Goal: Contribute content: Contribute content

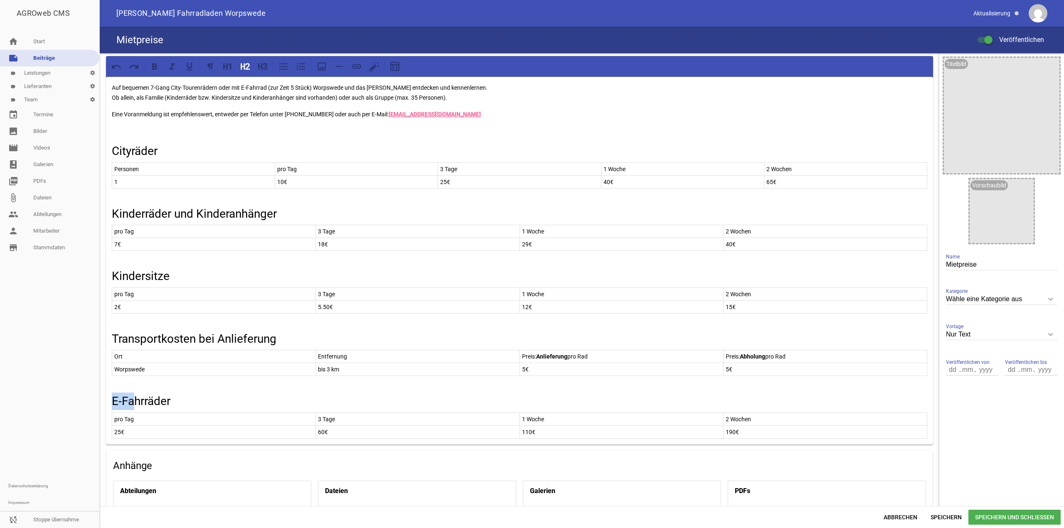
scroll to position [83, 0]
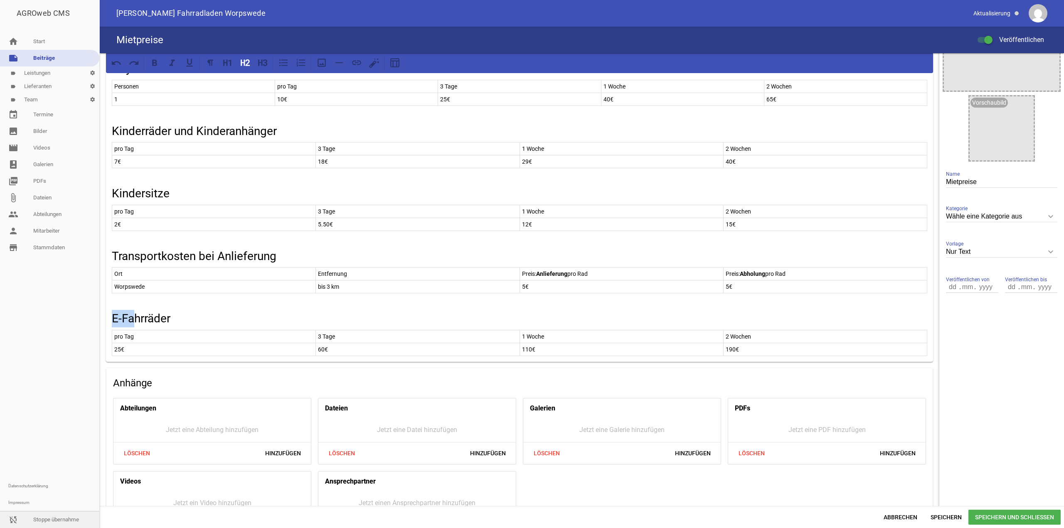
click at [59, 521] on link "sync_disabled Stoppe übernahme" at bounding box center [49, 519] width 99 height 17
click at [39, 236] on link "person Mitarbeiter" at bounding box center [49, 231] width 99 height 17
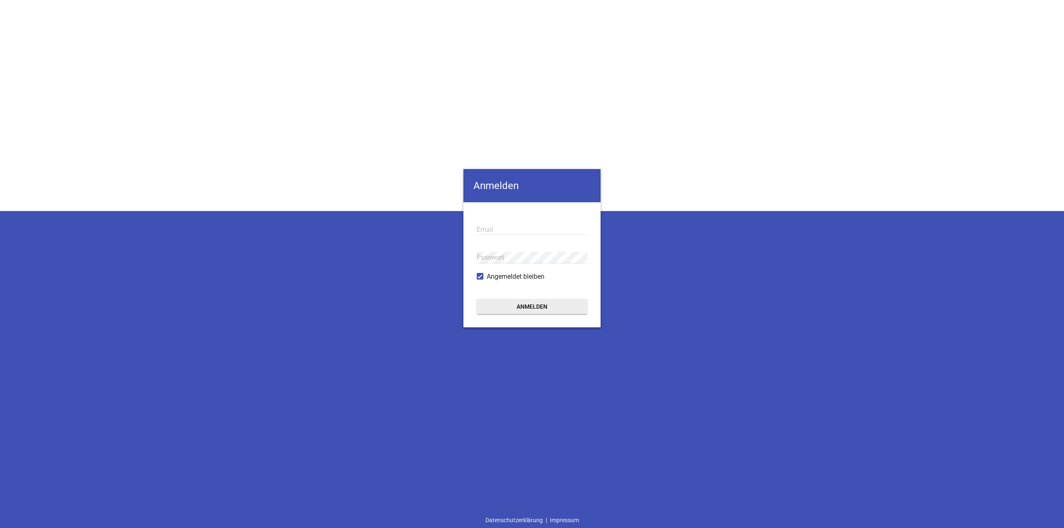
type input "[EMAIL_ADDRESS][DOMAIN_NAME]"
click at [576, 305] on button "Anmelden" at bounding box center [532, 306] width 111 height 15
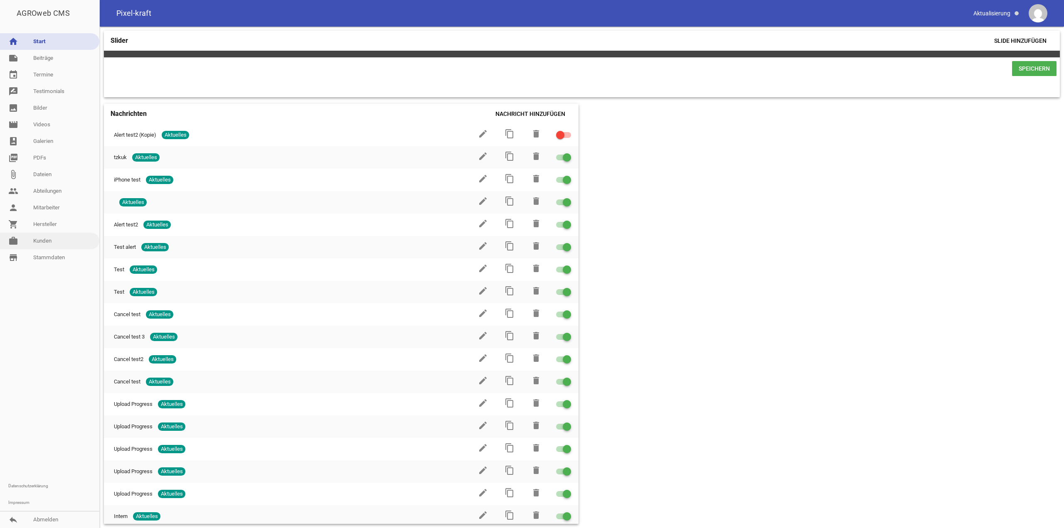
click at [49, 241] on link "work [PERSON_NAME]" at bounding box center [49, 241] width 99 height 17
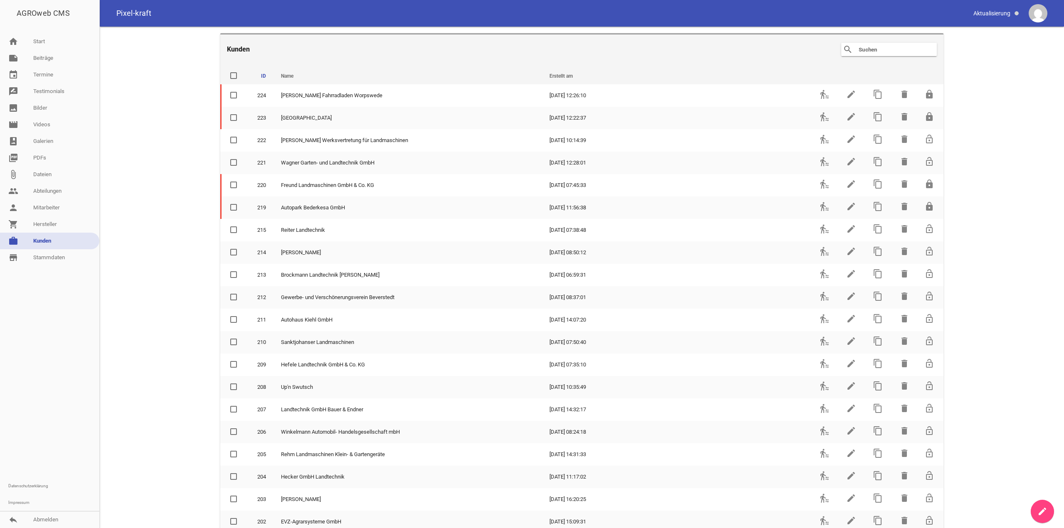
click at [883, 53] on input "text" at bounding box center [891, 49] width 66 height 10
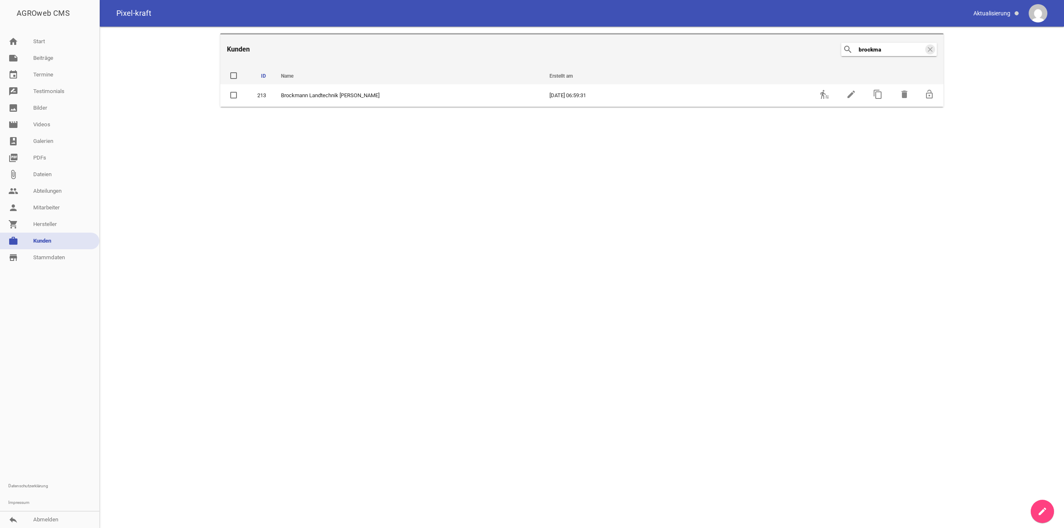
type input "brockma"
click at [821, 109] on main "[PERSON_NAME] search brockma clear ID Name Erstellt am delete 213 Brockmann Lan…" at bounding box center [582, 278] width 964 height 502
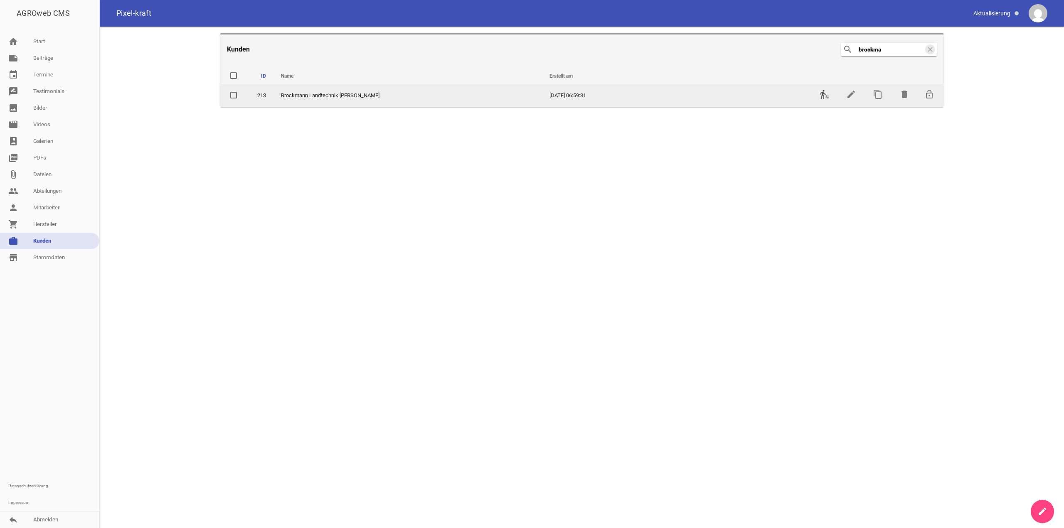
click at [820, 93] on icon "transfer_within_a_station" at bounding box center [824, 94] width 10 height 10
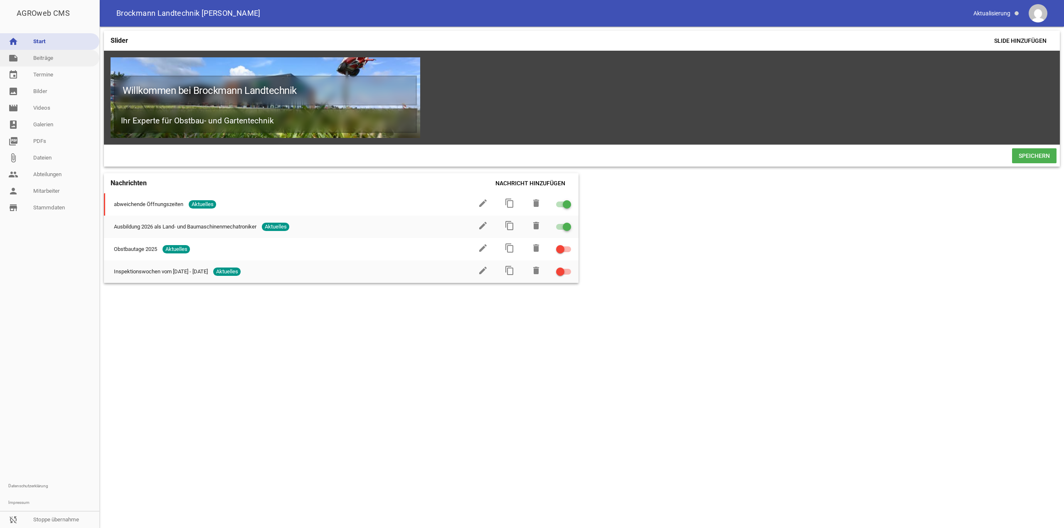
click at [62, 56] on link "note Beiträge" at bounding box center [49, 58] width 99 height 17
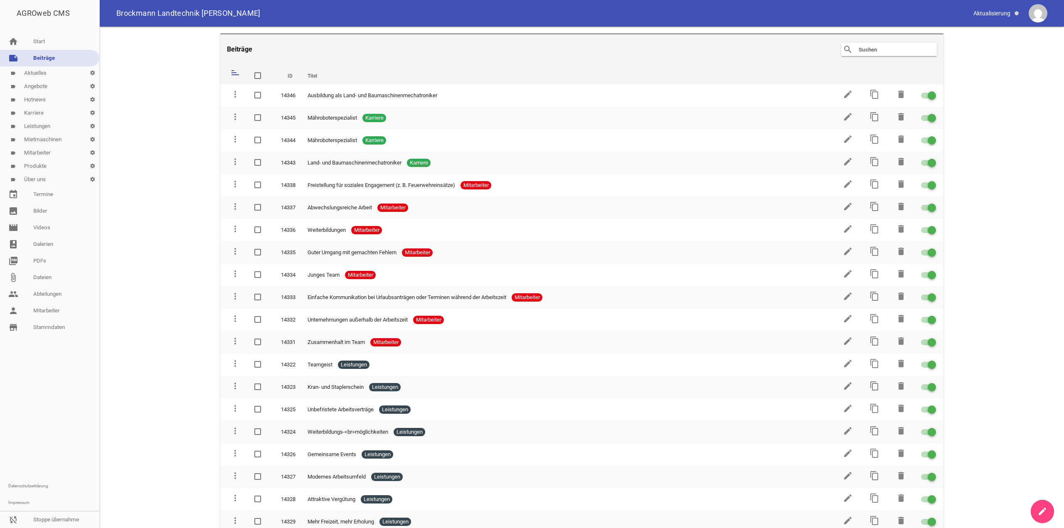
click at [52, 114] on link "label Karriere settings" at bounding box center [49, 112] width 99 height 13
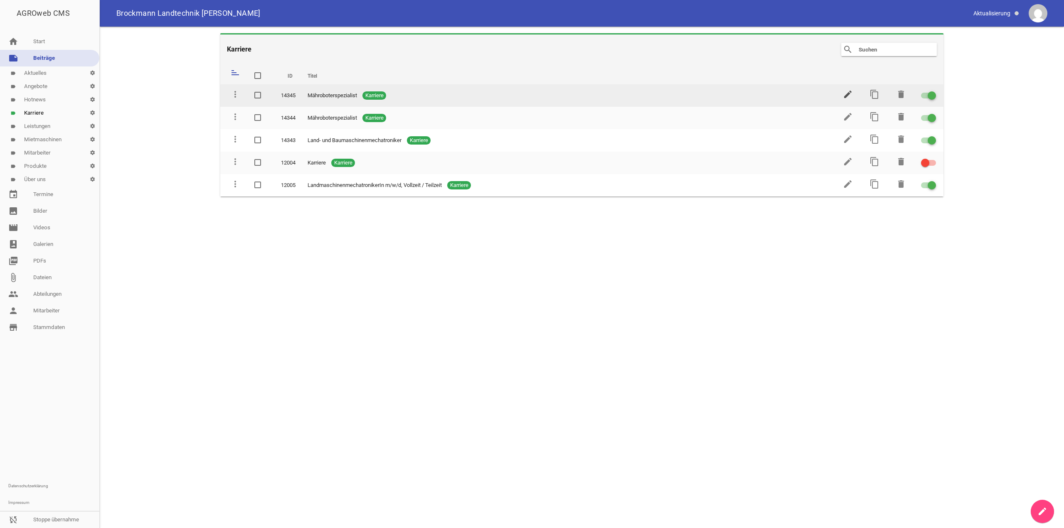
click at [847, 94] on icon "edit" at bounding box center [848, 94] width 10 height 10
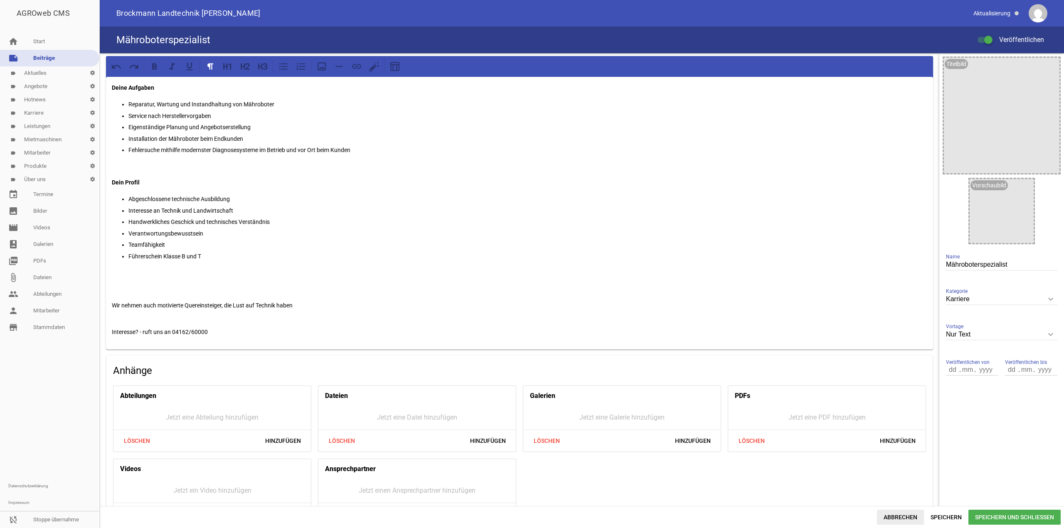
click at [883, 514] on span "Abbrechen" at bounding box center [900, 517] width 47 height 15
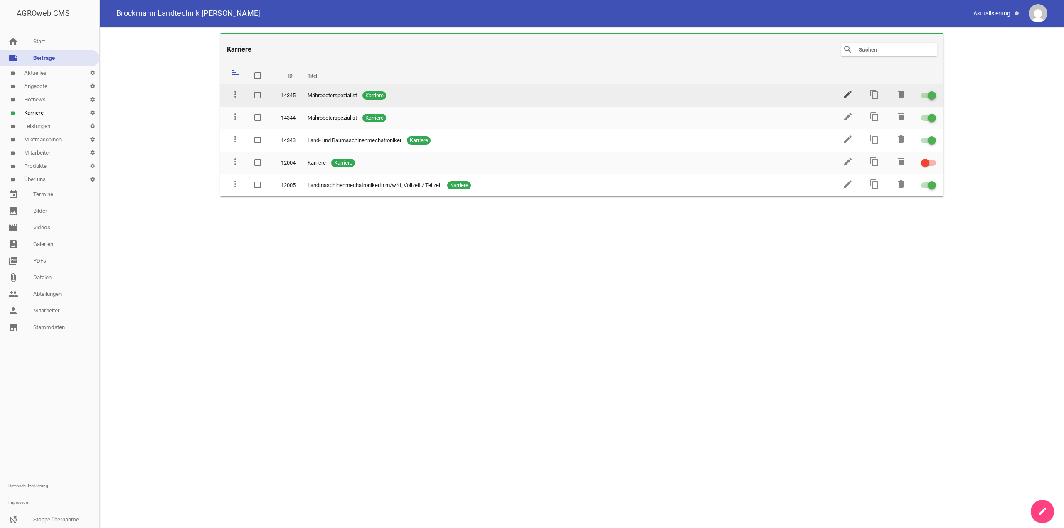
click at [846, 91] on icon "edit" at bounding box center [848, 94] width 10 height 10
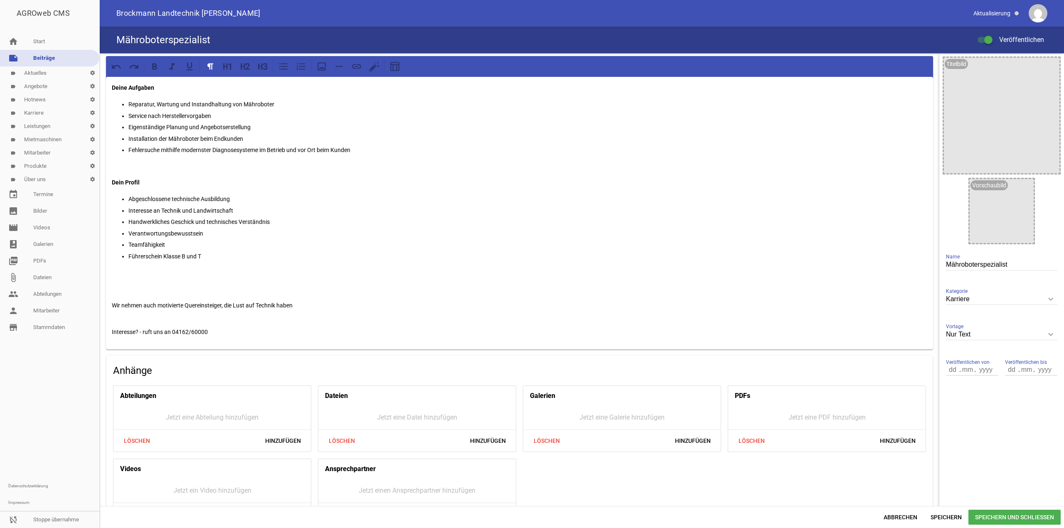
click at [996, 266] on input "Mähroboterspezialist" at bounding box center [1001, 264] width 111 height 11
paste input "otorgerätemechaniker"
type input "Motorgerätemechaniker"
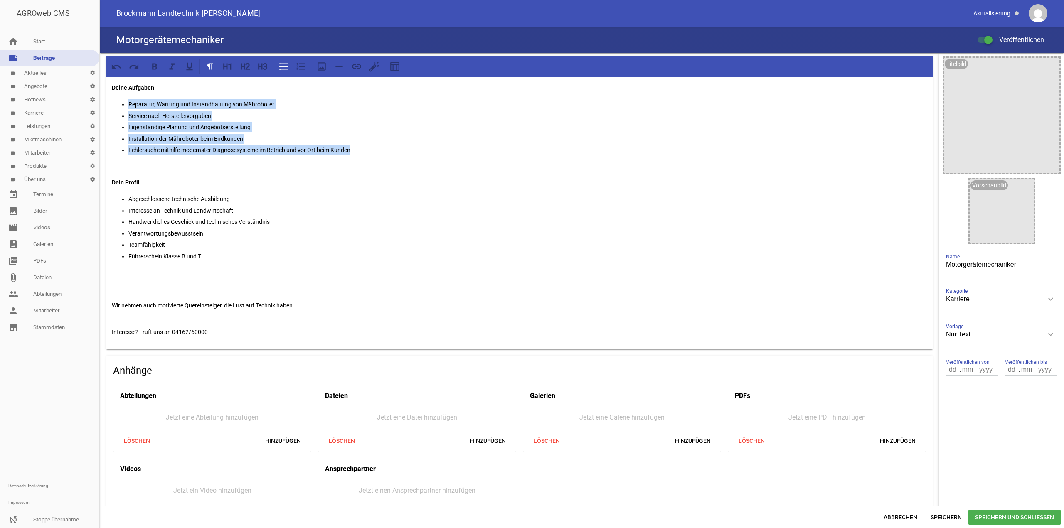
drag, startPoint x: 378, startPoint y: 152, endPoint x: 70, endPoint y: 102, distance: 311.5
click at [70, 102] on div "AGROweb CMS home Start note Beiträge label Aktuelles settings label Angebote se…" at bounding box center [532, 264] width 1064 height 528
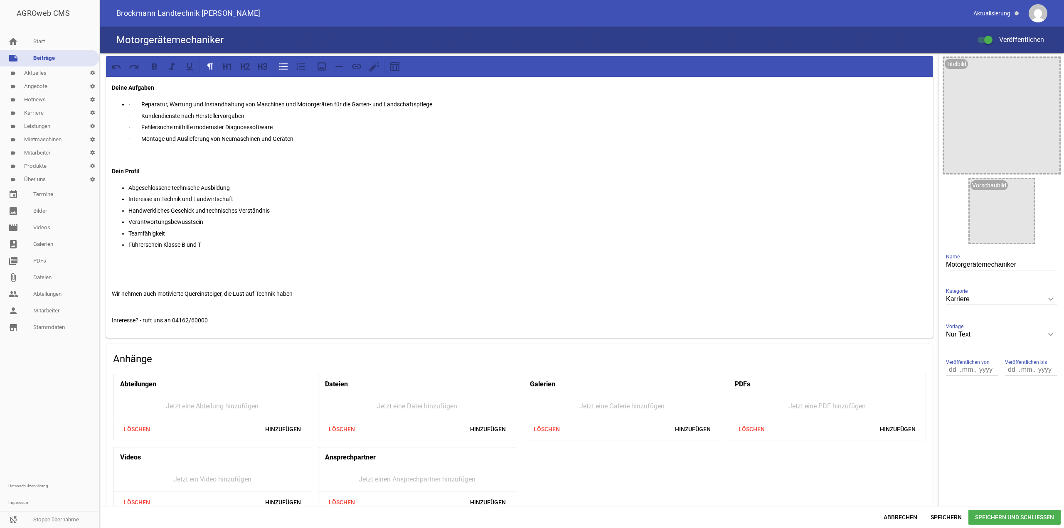
click at [141, 104] on p "· Reparatur, Wartung und Instandhaltung von Maschinen und Motorgeräten für die …" at bounding box center [527, 104] width 799 height 10
click at [145, 104] on p "· Reparatur, Wartung und Instandhaltung von Maschinen und Motorgeräten für die …" at bounding box center [527, 104] width 799 height 10
drag, startPoint x: 144, startPoint y: 103, endPoint x: 101, endPoint y: 104, distance: 42.8
click at [101, 104] on div "Deine Aufgaben · Reparatur, Wartung und Instandhaltung von Maschinen und Motorg…" at bounding box center [519, 288] width 839 height 470
drag, startPoint x: 143, startPoint y: 115, endPoint x: 91, endPoint y: 114, distance: 52.0
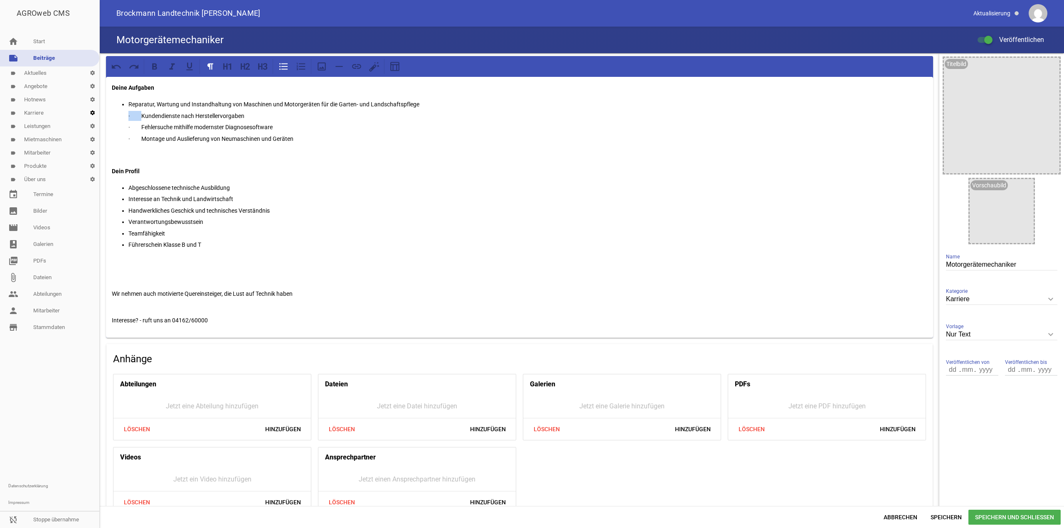
click at [91, 114] on div "AGROweb CMS home Start note Beiträge label Aktuelles settings label Angebote se…" at bounding box center [532, 264] width 1064 height 528
drag, startPoint x: 143, startPoint y: 125, endPoint x: 59, endPoint y: 123, distance: 83.5
click at [59, 123] on div "AGROweb CMS home Start note Beiträge label Aktuelles settings label Angebote se…" at bounding box center [532, 264] width 1064 height 528
drag, startPoint x: 144, startPoint y: 139, endPoint x: 47, endPoint y: 133, distance: 97.4
click at [51, 134] on div "AGROweb CMS home Start note Beiträge label Aktuelles settings label Angebote se…" at bounding box center [532, 264] width 1064 height 528
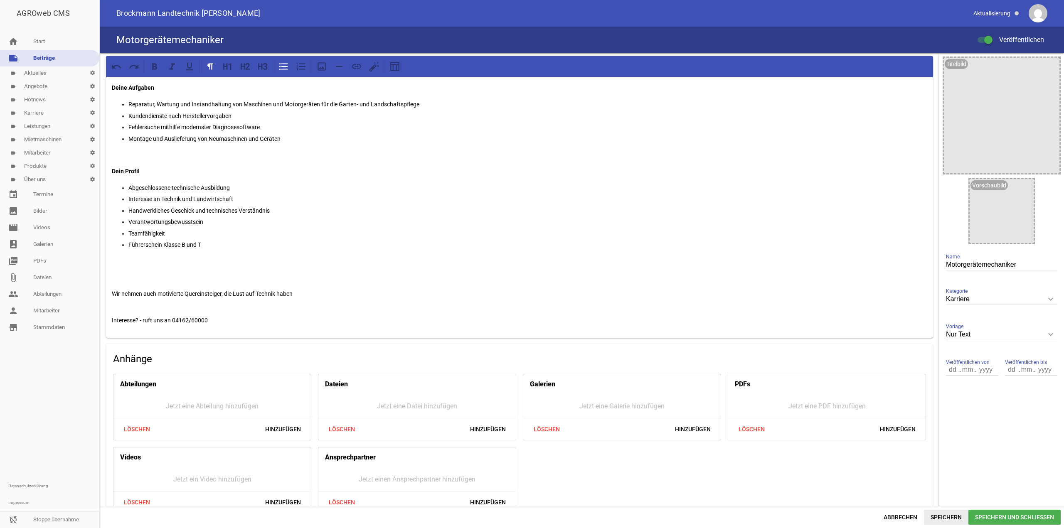
click at [954, 523] on span "Speichern" at bounding box center [946, 517] width 44 height 15
click at [913, 521] on span "Abbrechen" at bounding box center [900, 517] width 47 height 15
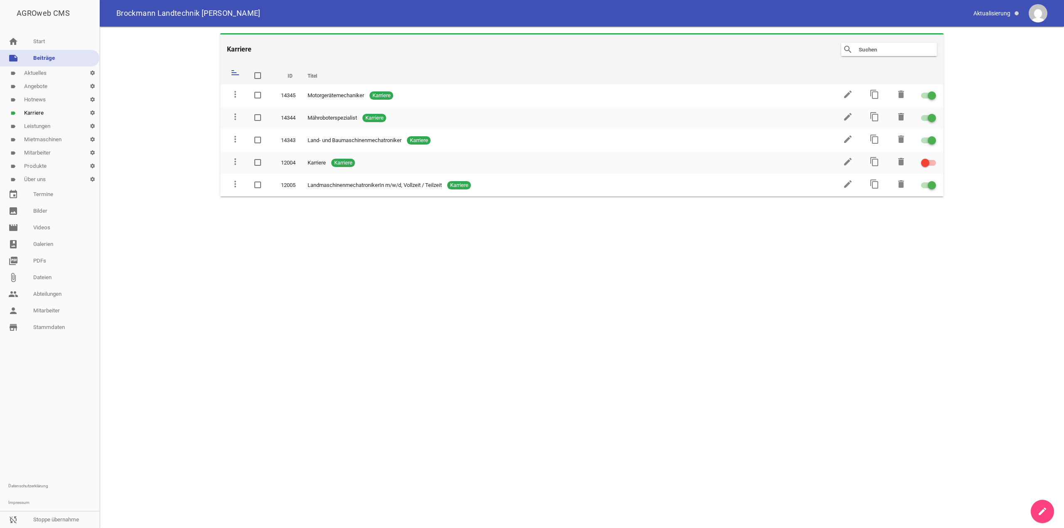
click at [1042, 504] on link "create" at bounding box center [1041, 511] width 23 height 23
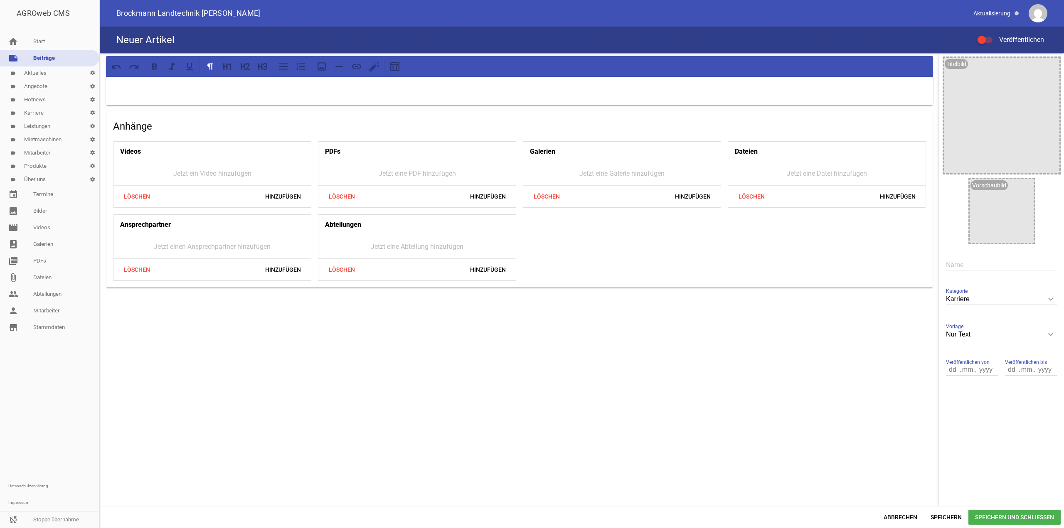
click at [277, 89] on p at bounding box center [519, 88] width 815 height 10
click at [955, 263] on input "text" at bounding box center [1001, 264] width 111 height 11
paste input "Ausbildung als Land- und Baumaschinenmechatroniker"
type input "Ausbildung als Land- und Baumaschinenmechatroniker"
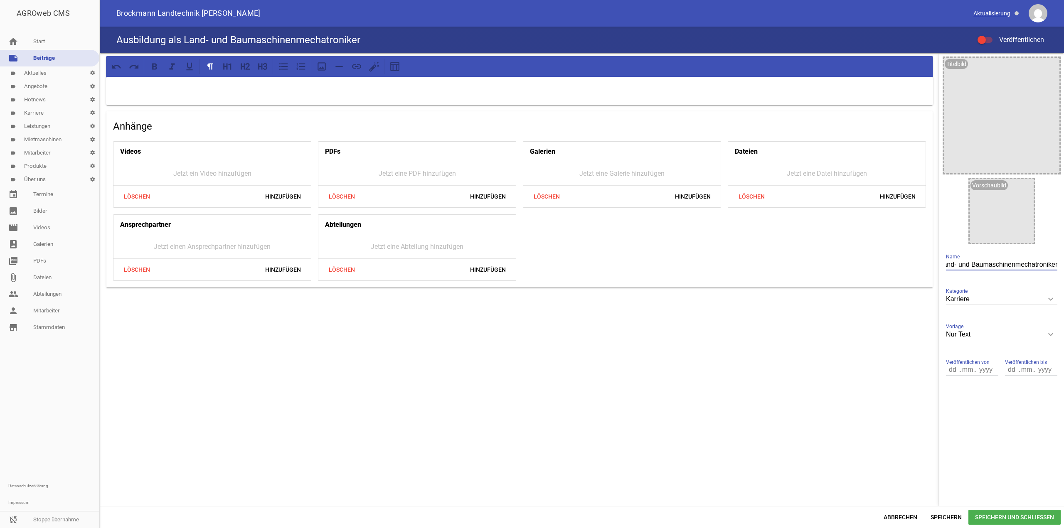
drag, startPoint x: 986, startPoint y: 41, endPoint x: 983, endPoint y: 18, distance: 23.0
click at [985, 40] on label "Veröffentlichen" at bounding box center [1010, 40] width 66 height 10
click at [989, 35] on input "Veröffentlichen" at bounding box center [989, 35] width 0 height 0
click at [311, 95] on div at bounding box center [519, 91] width 827 height 28
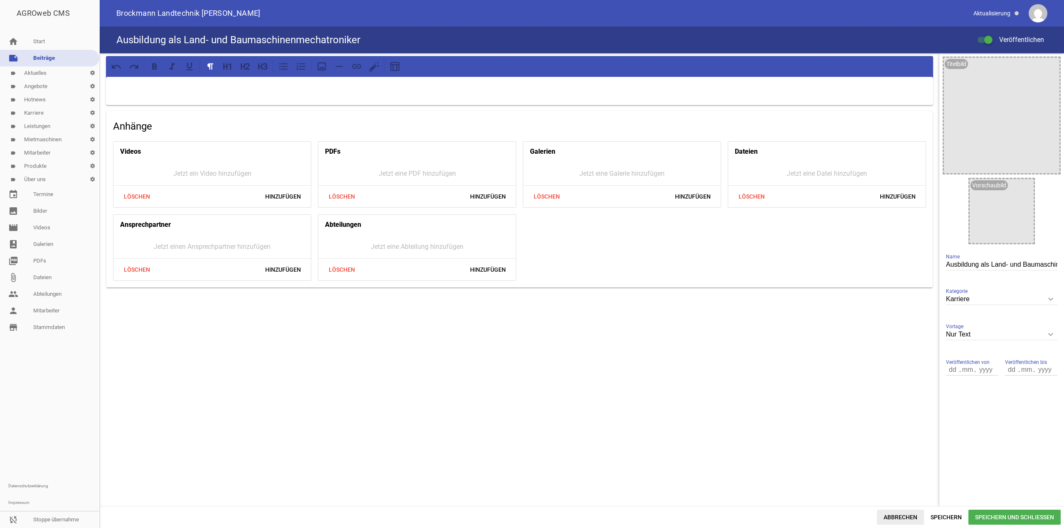
click at [897, 520] on span "Abbrechen" at bounding box center [900, 517] width 47 height 15
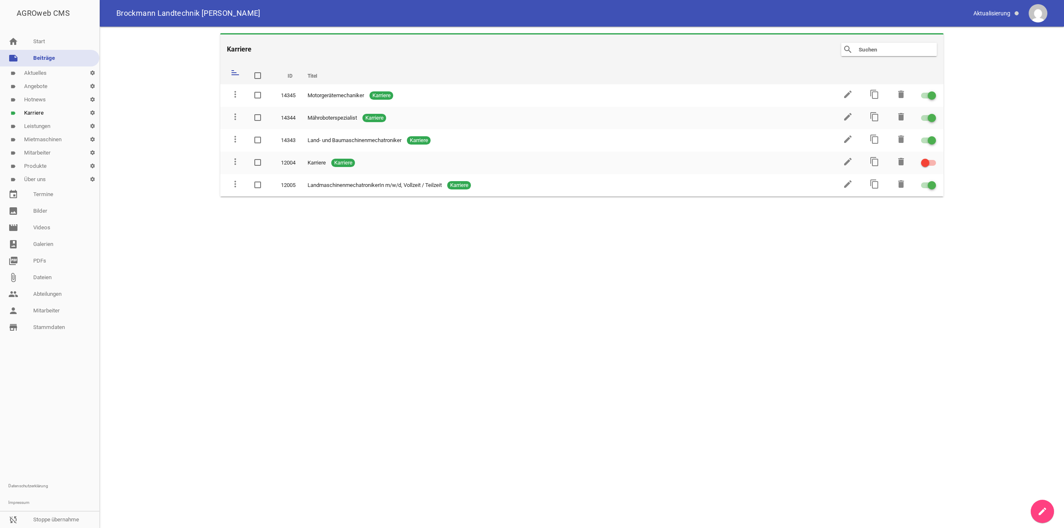
click at [38, 55] on link "note Beiträge" at bounding box center [49, 58] width 99 height 17
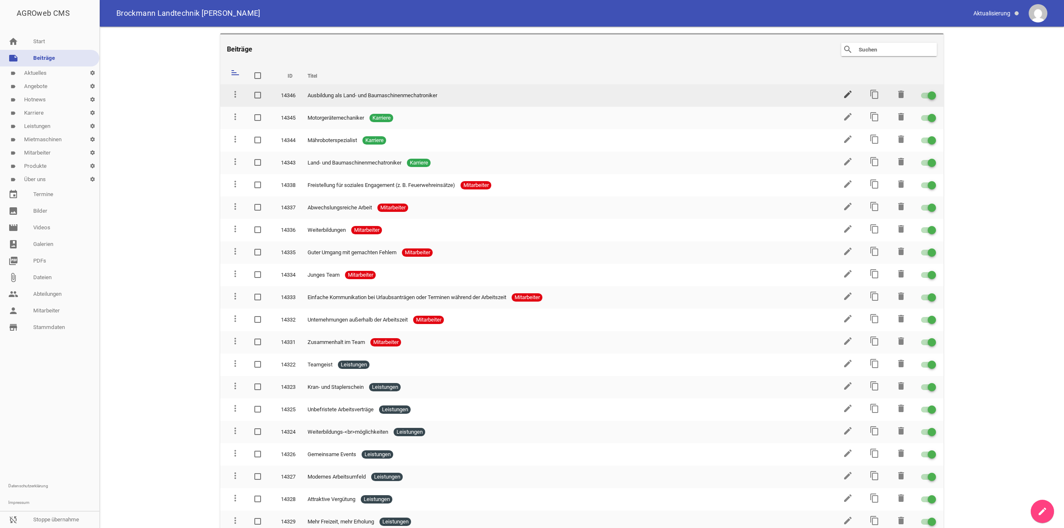
click at [846, 96] on icon "edit" at bounding box center [848, 94] width 10 height 10
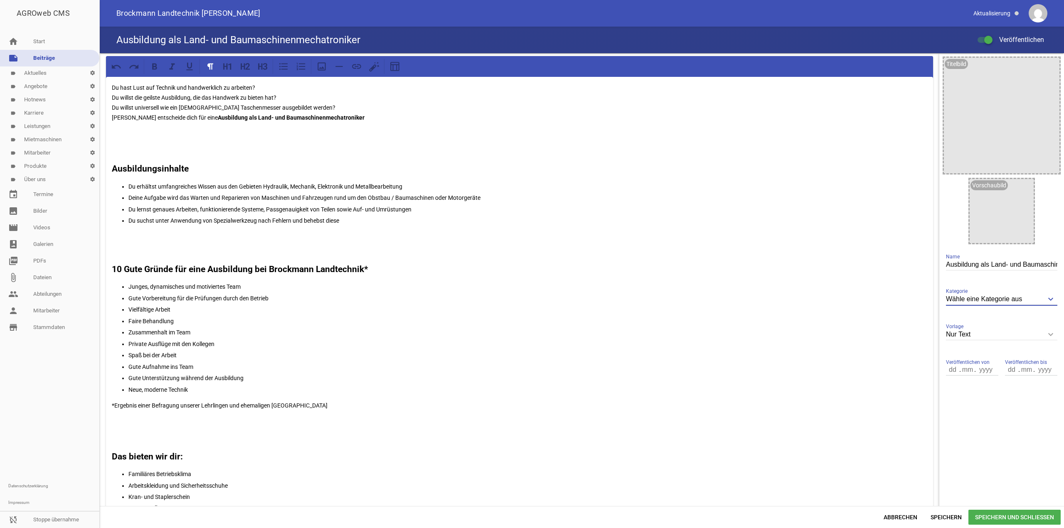
click at [1014, 298] on input "Wähle eine Kategorie aus" at bounding box center [1001, 299] width 111 height 11
click at [983, 378] on li "Karriere" at bounding box center [1001, 386] width 111 height 20
type input "Karriere"
click at [969, 515] on span "Speichern und Schließen" at bounding box center [1014, 517] width 92 height 15
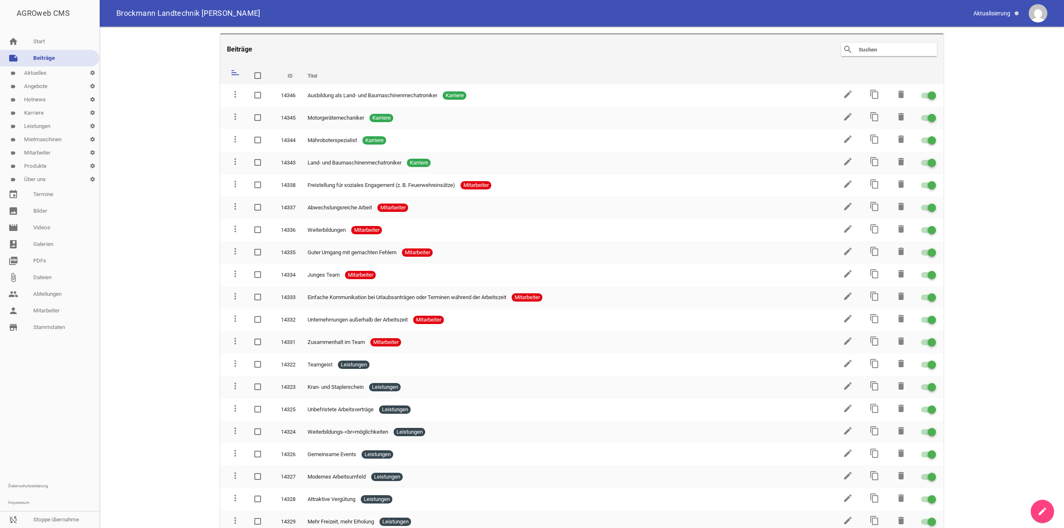
click at [46, 113] on link "label Karriere settings" at bounding box center [49, 112] width 99 height 13
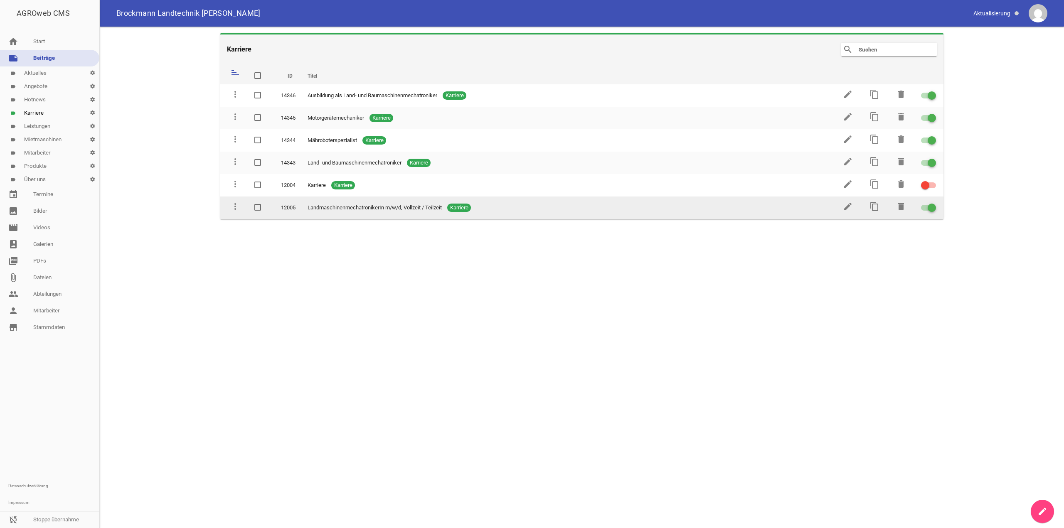
click at [932, 206] on div at bounding box center [931, 208] width 8 height 8
click at [933, 203] on input "checkbox" at bounding box center [933, 203] width 0 height 0
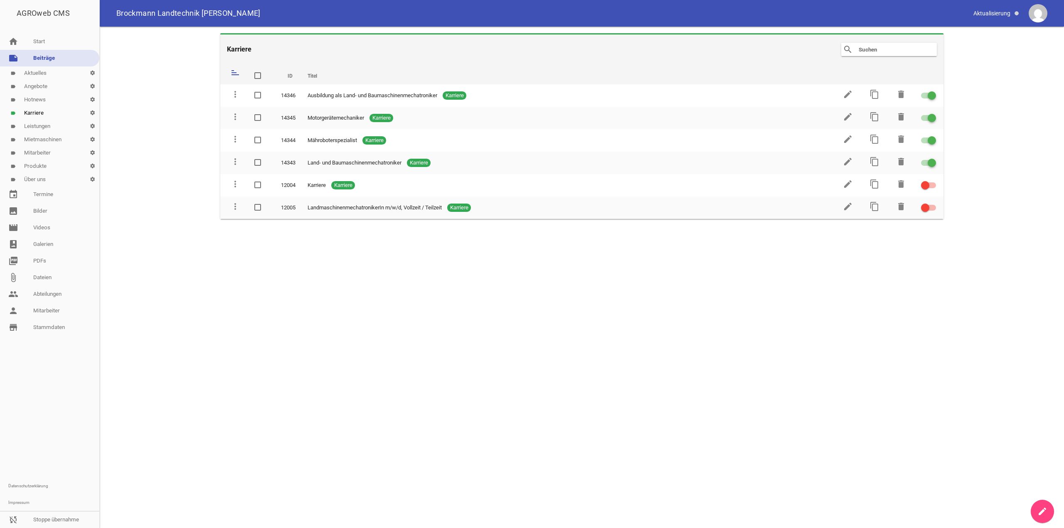
click at [30, 77] on link "label Aktuelles settings" at bounding box center [49, 72] width 99 height 13
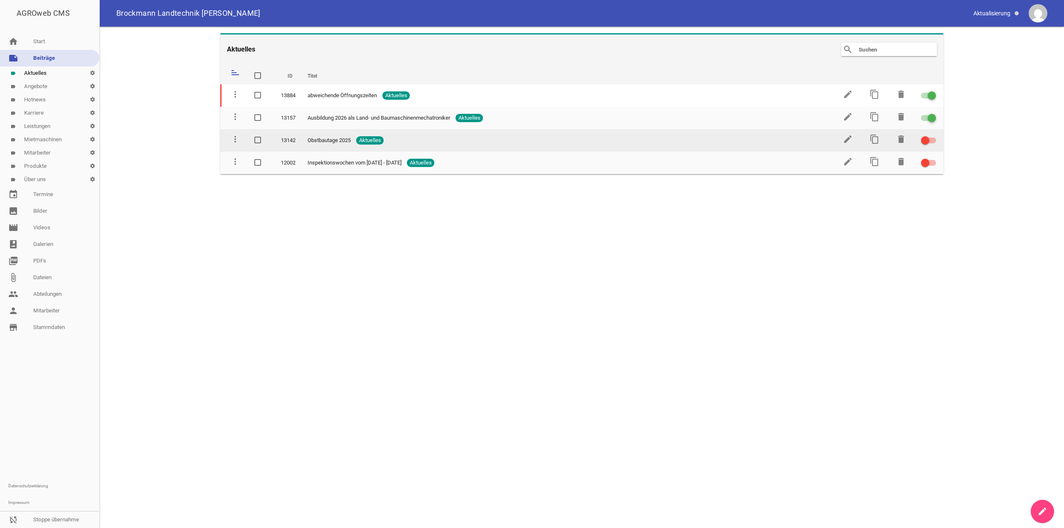
click at [932, 140] on div at bounding box center [928, 141] width 15 height 6
click at [933, 135] on input "checkbox" at bounding box center [933, 135] width 0 height 0
click at [932, 142] on span at bounding box center [931, 140] width 3 height 3
click at [933, 135] on input "checkbox" at bounding box center [933, 135] width 0 height 0
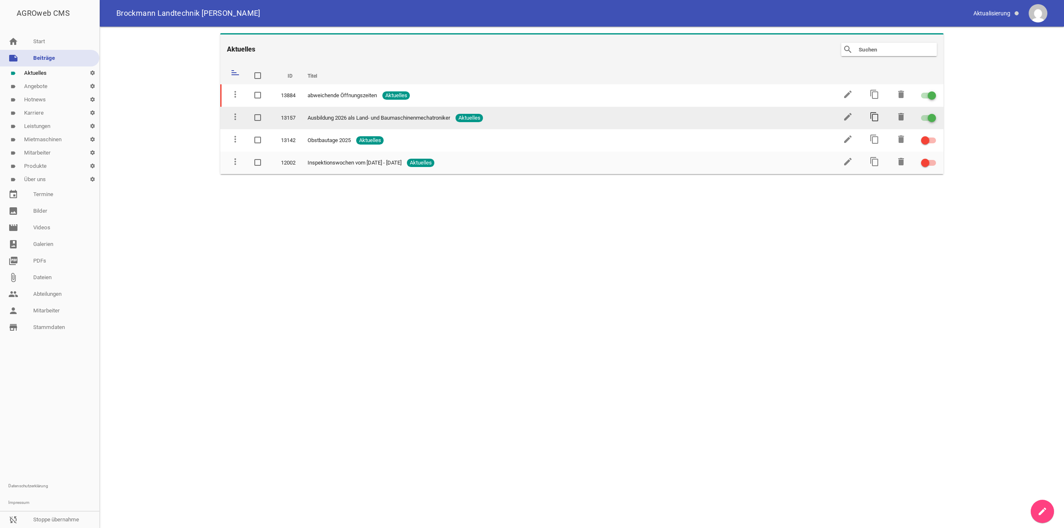
click at [876, 116] on icon "content_copy" at bounding box center [874, 117] width 10 height 10
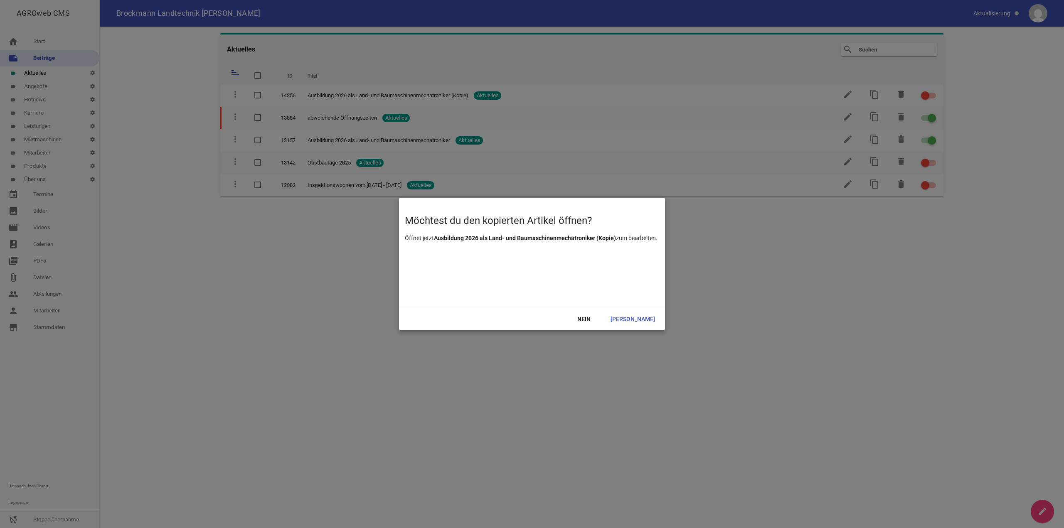
click at [819, 229] on div at bounding box center [532, 264] width 1064 height 528
click at [707, 287] on div at bounding box center [532, 264] width 1064 height 528
click at [651, 317] on span "[PERSON_NAME]" at bounding box center [633, 319] width 58 height 15
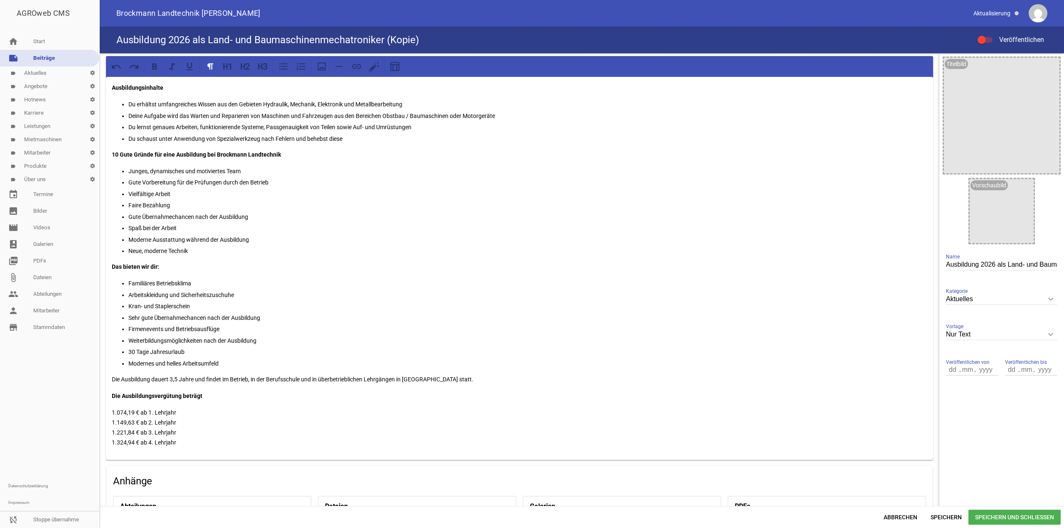
click at [665, 240] on p "Moderne Ausstattung während der Ausbildung" at bounding box center [527, 240] width 799 height 10
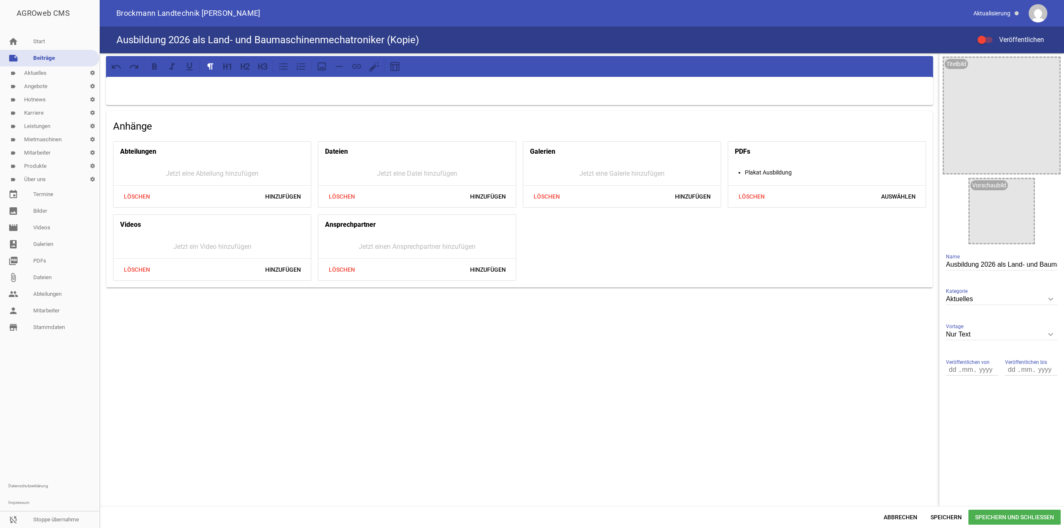
click at [1011, 264] on input "Ausbildung 2026 als Land- und Baumaschinenmechatroniker (Kopie)" at bounding box center [1001, 264] width 111 height 11
click at [898, 527] on div "Abbrechen Speichern Speichern und Schließen" at bounding box center [582, 517] width 964 height 22
click at [897, 519] on span "Abbrechen" at bounding box center [900, 517] width 47 height 15
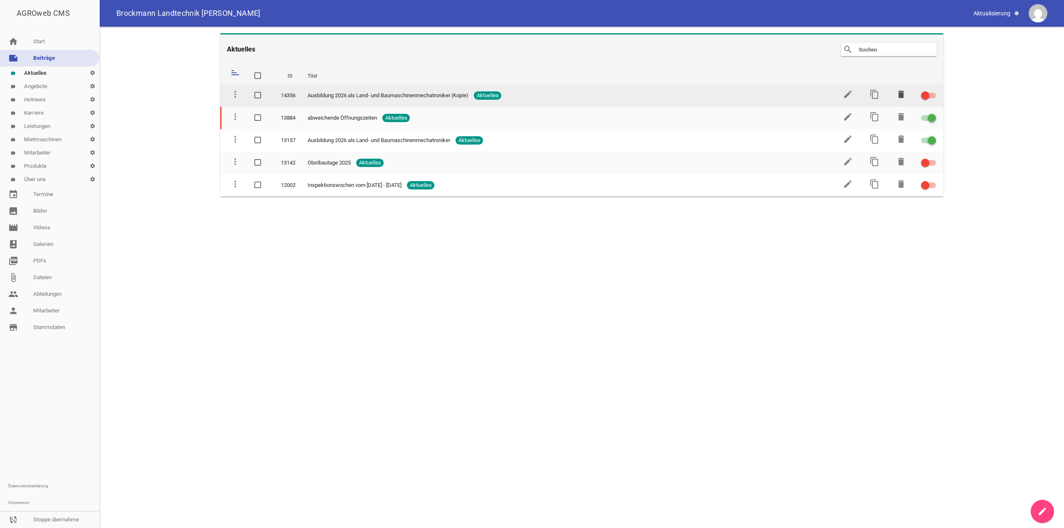
click at [900, 94] on icon "delete" at bounding box center [901, 94] width 10 height 10
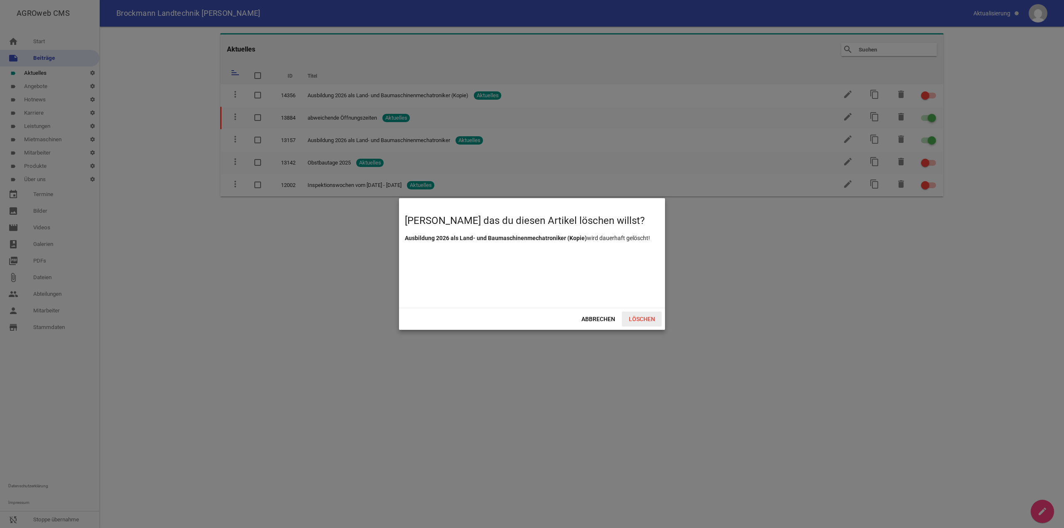
click at [632, 318] on span "Löschen" at bounding box center [642, 319] width 40 height 15
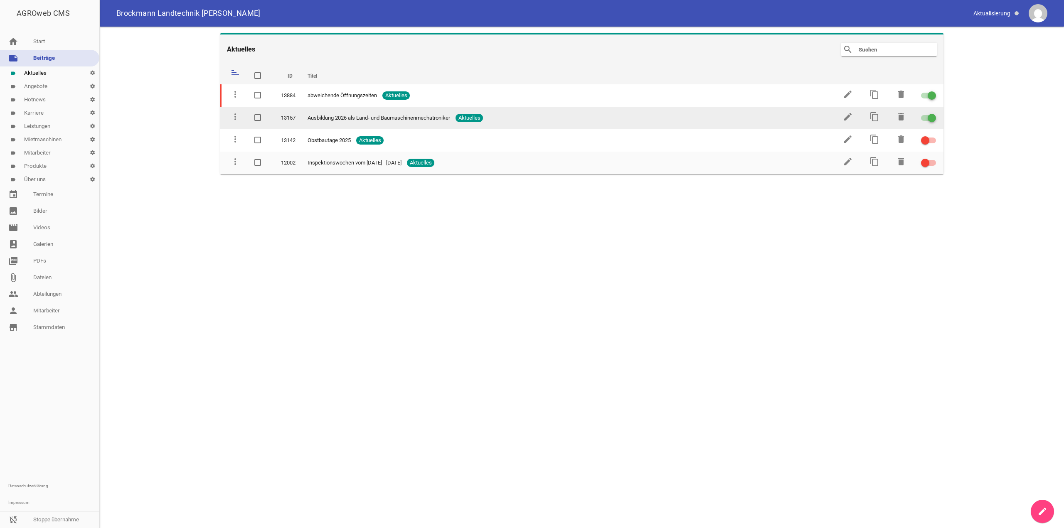
click at [834, 115] on td "edit" at bounding box center [847, 118] width 27 height 22
click at [843, 116] on icon "edit" at bounding box center [848, 117] width 10 height 10
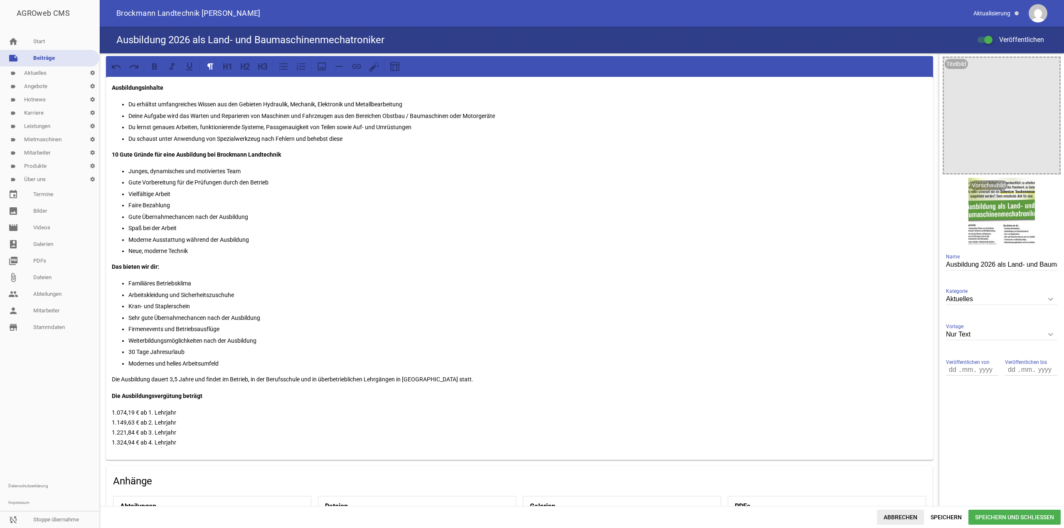
click at [895, 512] on span "Abbrechen" at bounding box center [900, 517] width 47 height 15
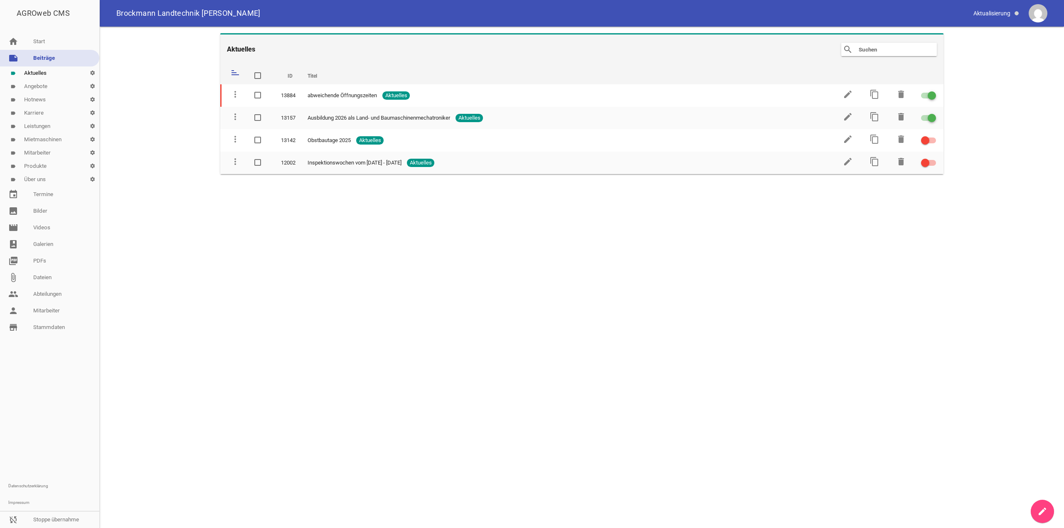
click at [1029, 506] on main "Aktuelles search clear sort ID Titel delete more_vert 13884 abweichende Öffnung…" at bounding box center [582, 278] width 964 height 502
click at [1036, 510] on link "create" at bounding box center [1041, 511] width 23 height 23
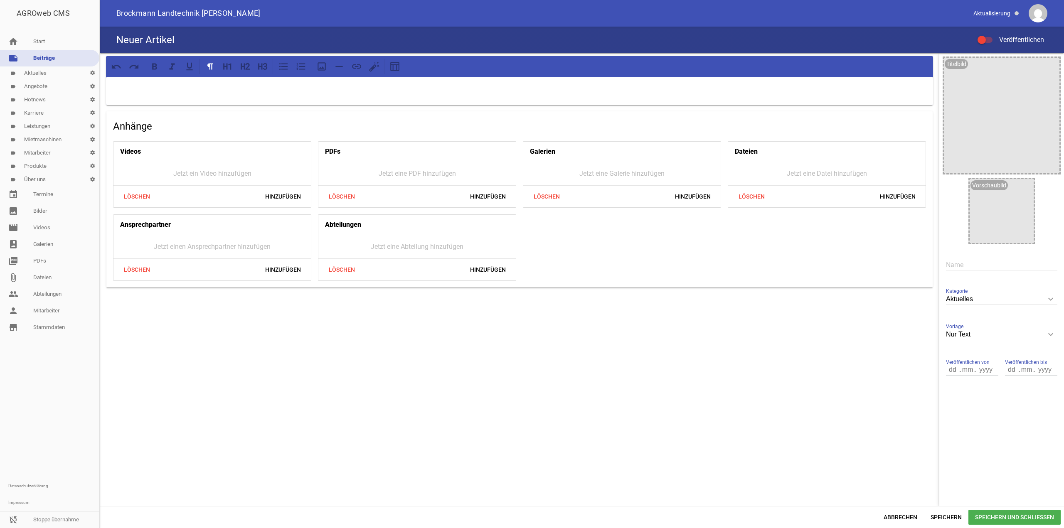
click at [122, 83] on p at bounding box center [519, 88] width 815 height 10
click at [952, 265] on input "text" at bounding box center [1001, 264] width 111 height 11
paste input "Wir feiern 25 Jahre Brockmann Landtechnik!"
type input "Wir feiern 25 Jahre Brockmann Landtechnik!"
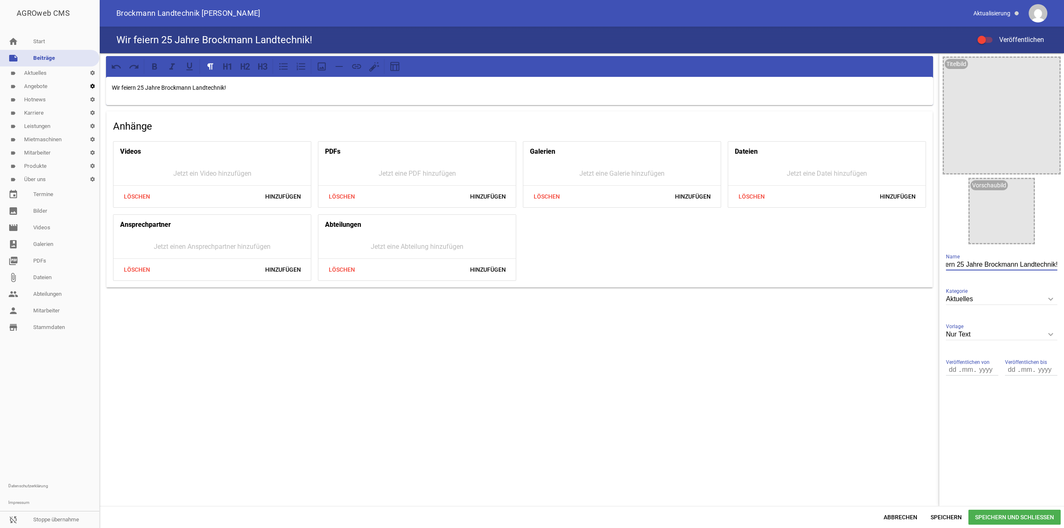
scroll to position [0, 0]
drag, startPoint x: 256, startPoint y: 87, endPoint x: 30, endPoint y: 91, distance: 226.5
click at [30, 91] on div "AGROweb CMS home Start note Beiträge label Aktuelles settings label Angebote se…" at bounding box center [532, 264] width 1064 height 528
click at [278, 83] on p at bounding box center [519, 88] width 815 height 10
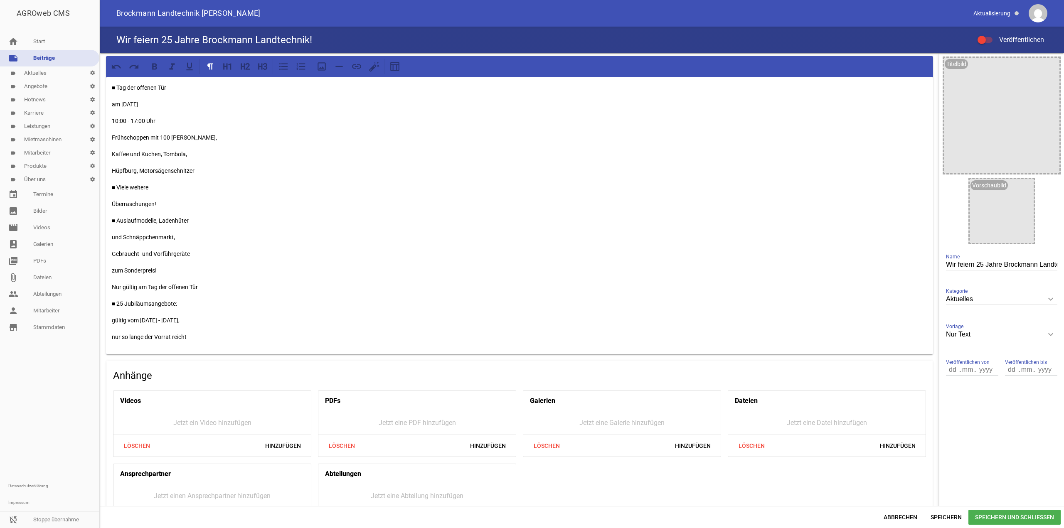
click at [110, 106] on div "■ Tag der offenen Tür am [DATE] 10:00 - 17:00 Uhr Frühschoppen mit 100 Liter Fr…" at bounding box center [519, 216] width 827 height 278
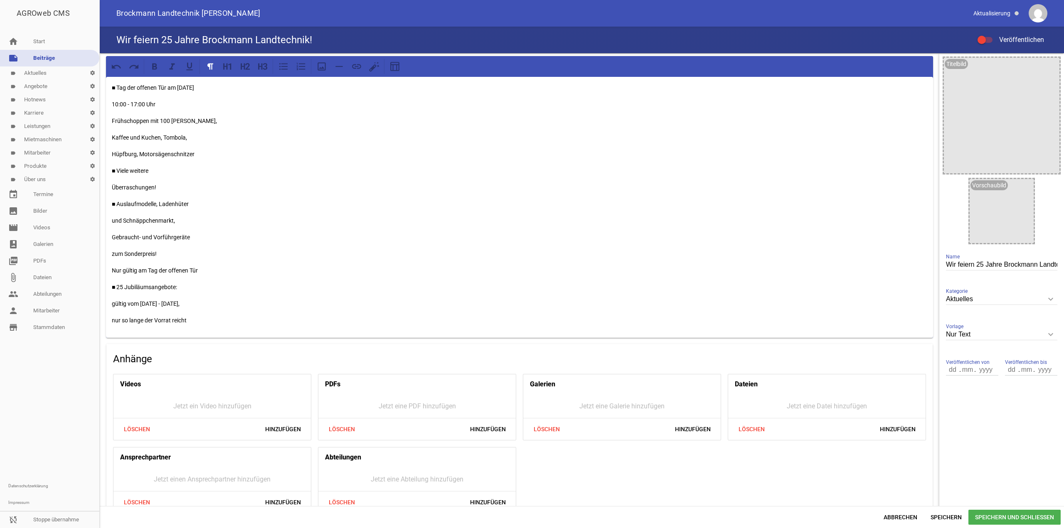
click at [111, 106] on div "■ Tag der offenen Tür am [DATE] 10:00 - 17:00 Uhr Frühschoppen mit 100 Liter Fr…" at bounding box center [519, 207] width 827 height 261
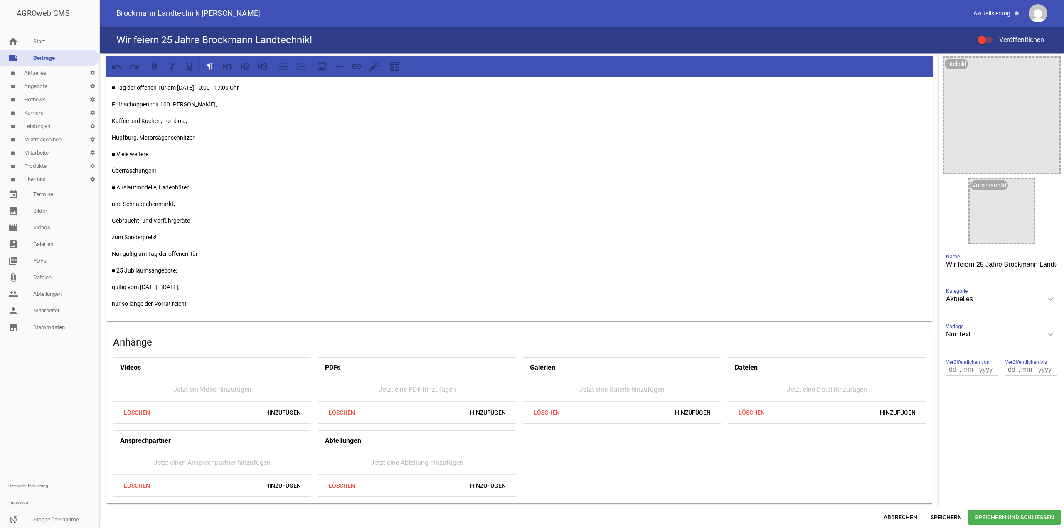
click at [111, 106] on div "■ Tag der offenen Tür am [DATE] 10:00 - 17:00 Uhr Frühschoppen mit 100 Liter Fr…" at bounding box center [519, 199] width 827 height 244
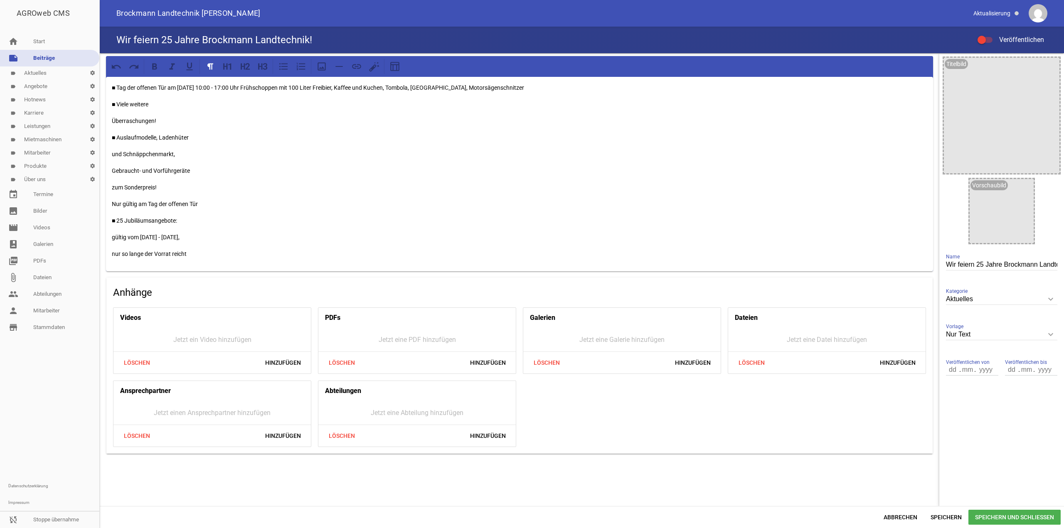
click at [111, 122] on div "■ Tag der offenen Tür am [DATE] 10:00 - 17:00 Uhr Frühschoppen mit 100 Liter Fr…" at bounding box center [519, 174] width 827 height 194
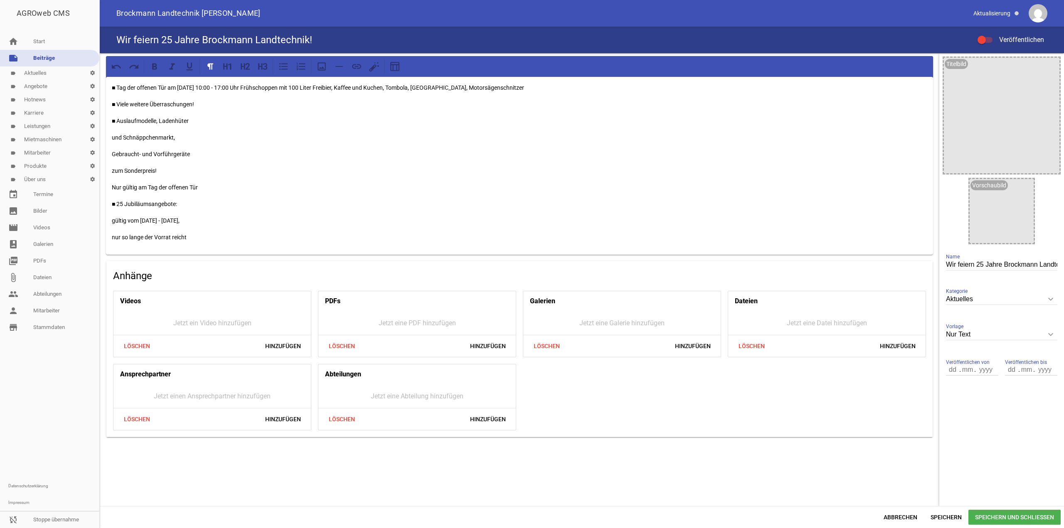
click at [110, 133] on div "■ Tag der offenen Tür am [DATE] 10:00 - 17:00 Uhr Frühschoppen mit 100 Liter Fr…" at bounding box center [519, 166] width 827 height 178
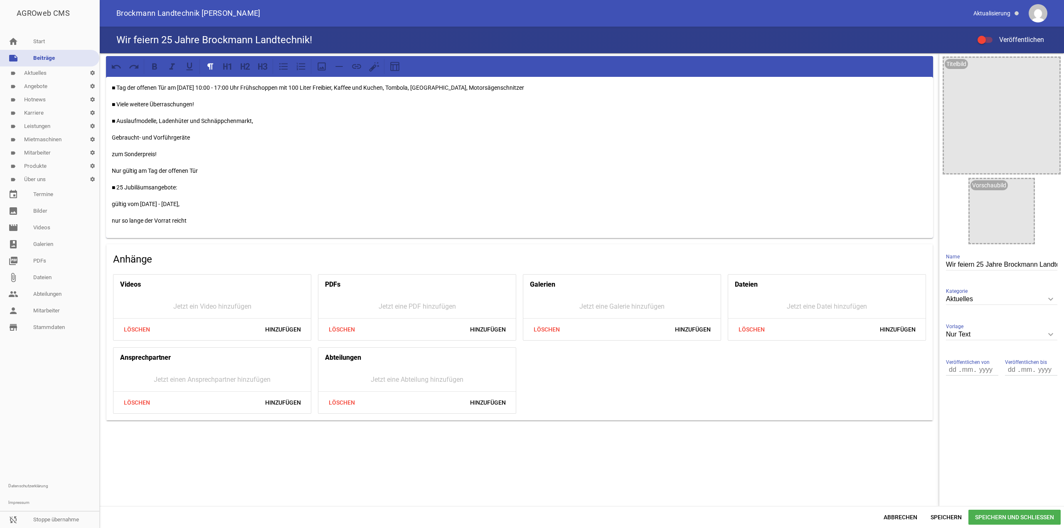
click at [109, 133] on div "■ Tag der offenen Tür am [DATE] 10:00 - 17:00 Uhr Frühschoppen mit 100 Liter Fr…" at bounding box center [519, 157] width 827 height 161
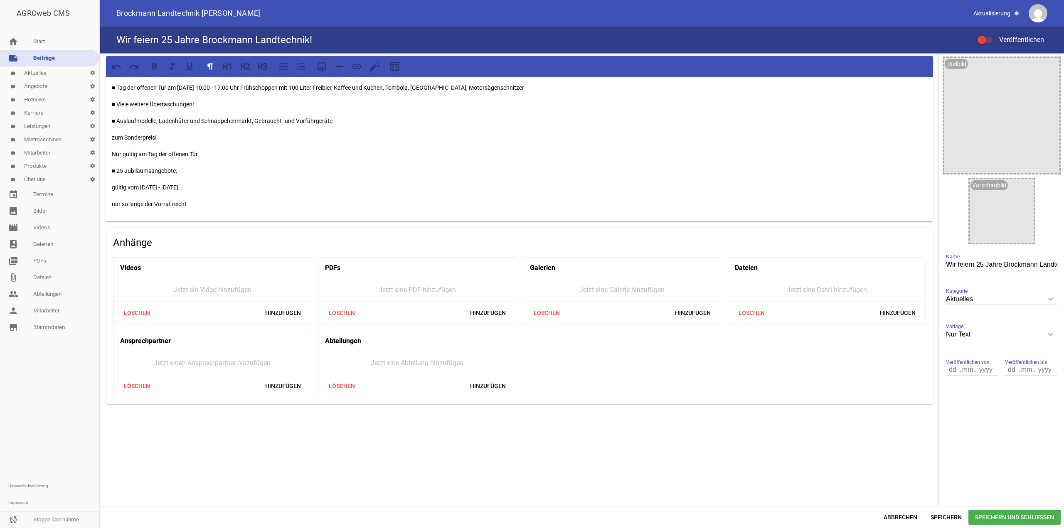
click at [115, 140] on p "zum Sonderpreis!" at bounding box center [519, 138] width 815 height 10
click at [112, 137] on p "zum Sonderpreis!" at bounding box center [519, 138] width 815 height 10
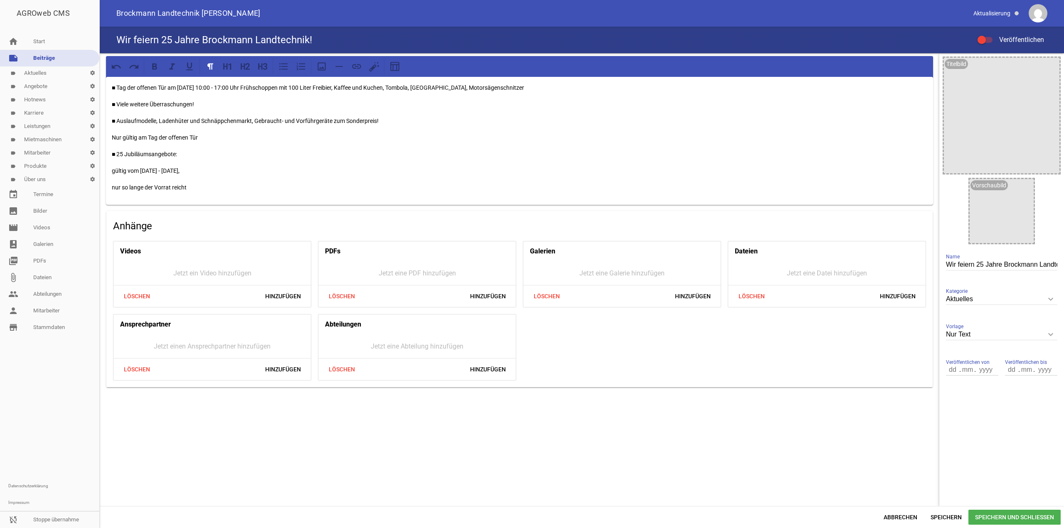
click at [113, 138] on p "Nur gültig am Tag der offenen Tür" at bounding box center [519, 138] width 815 height 10
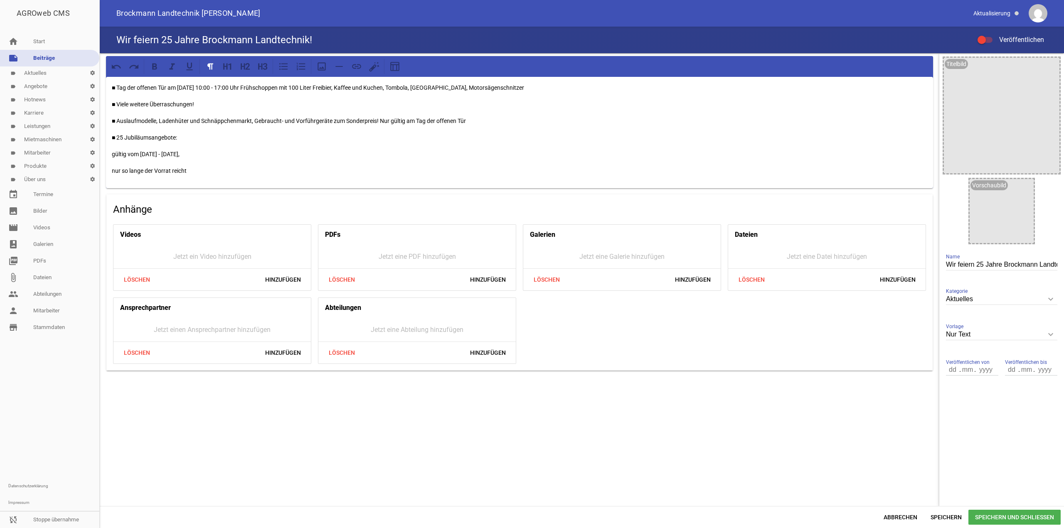
click at [112, 155] on p "gültig vom [DATE] - [DATE]," at bounding box center [519, 154] width 815 height 10
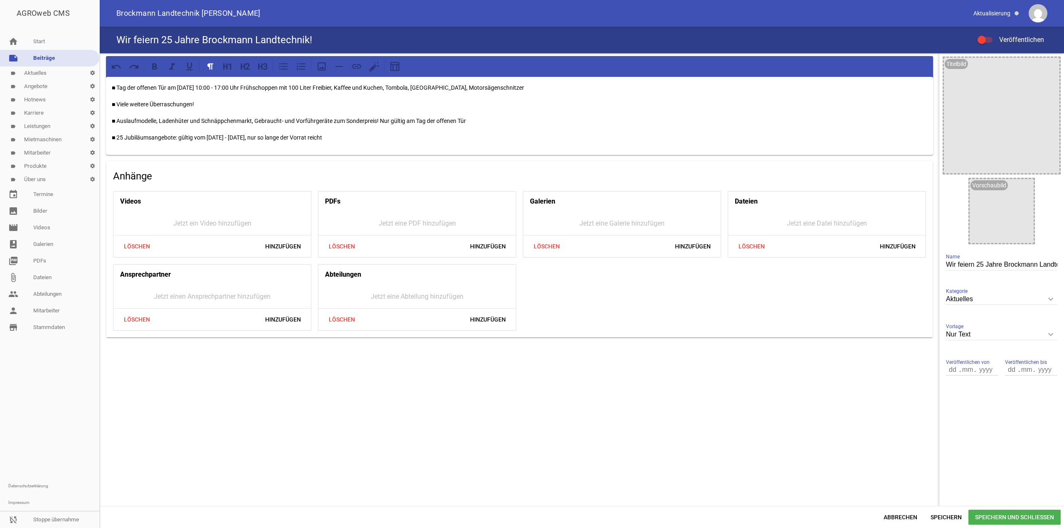
click at [387, 145] on div "■ Tag der offenen Tür am [DATE] 10:00 - 17:00 Uhr Frühschoppen mit 100 Liter Fr…" at bounding box center [519, 116] width 827 height 78
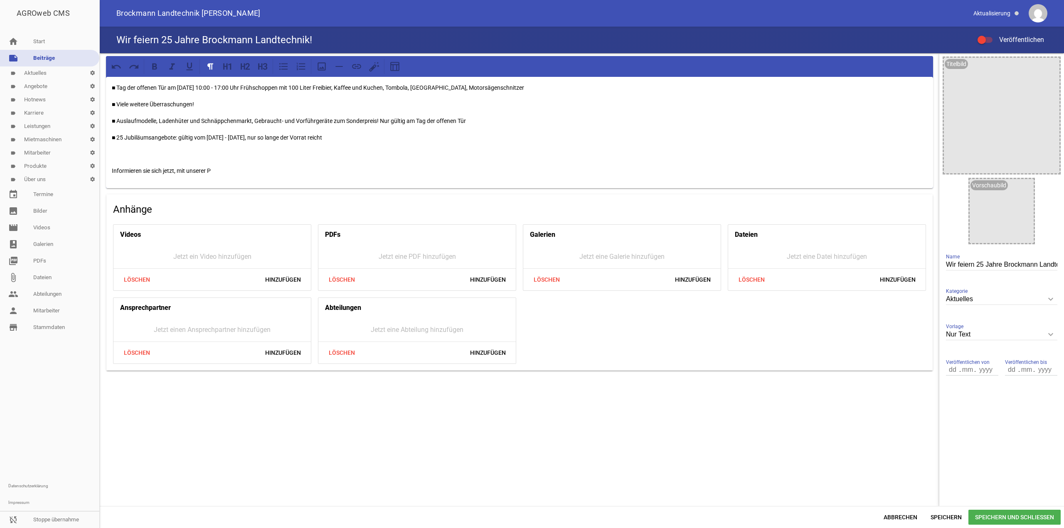
click at [217, 170] on p "Informieren sie sich jetzt, mit unserer P" at bounding box center [519, 171] width 815 height 10
click at [212, 170] on p "Informieren sie sich jetzt, mit unserer P" at bounding box center [519, 171] width 815 height 10
click at [109, 173] on div "■ Tag der offenen Tür am [DATE] 10:00 - 17:00 Uhr Frühschoppen mit 100 Liter Fr…" at bounding box center [519, 132] width 827 height 111
drag, startPoint x: 367, startPoint y: 138, endPoint x: 82, endPoint y: 103, distance: 287.1
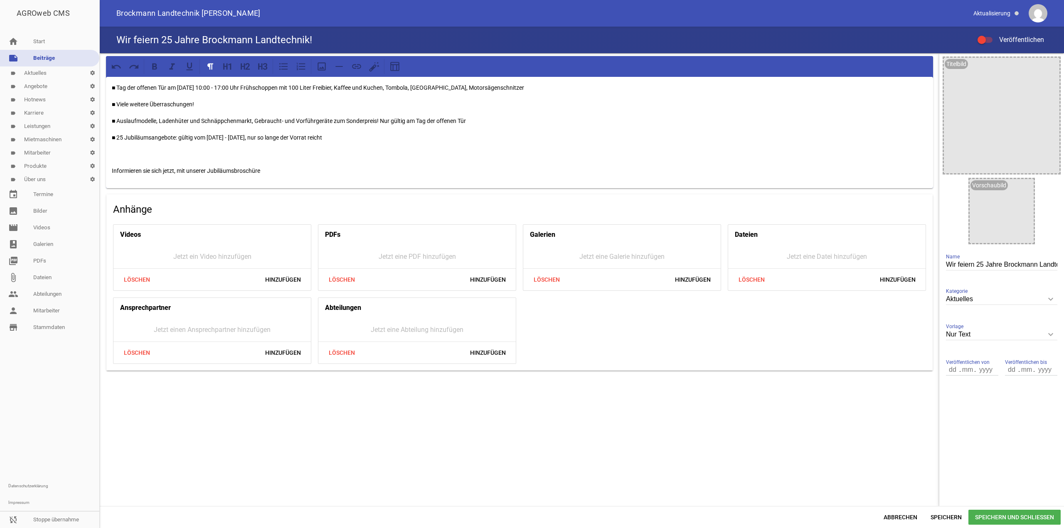
click at [82, 103] on div "AGROweb CMS home Start note Beiträge label Aktuelles settings label Angebote se…" at bounding box center [532, 264] width 1064 height 528
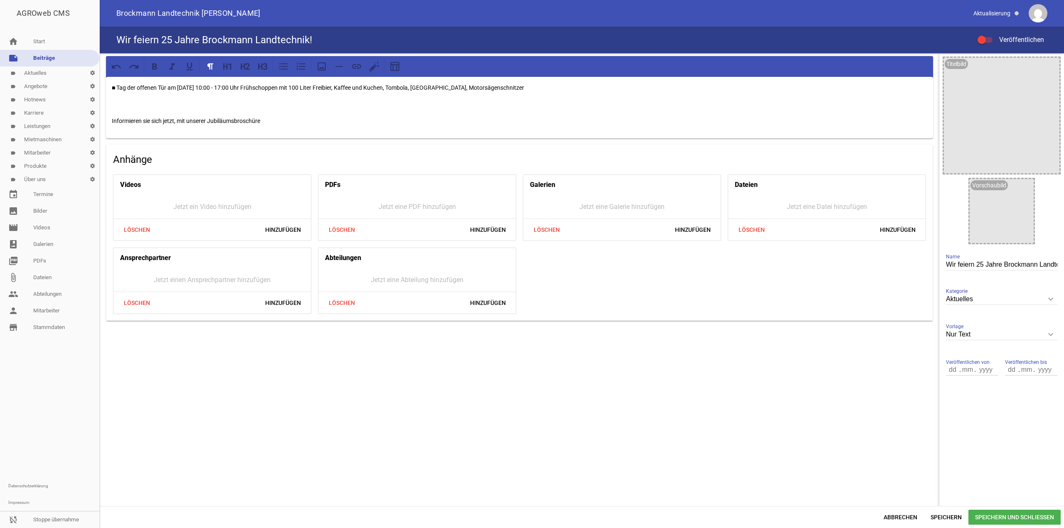
click at [116, 103] on p at bounding box center [519, 104] width 815 height 10
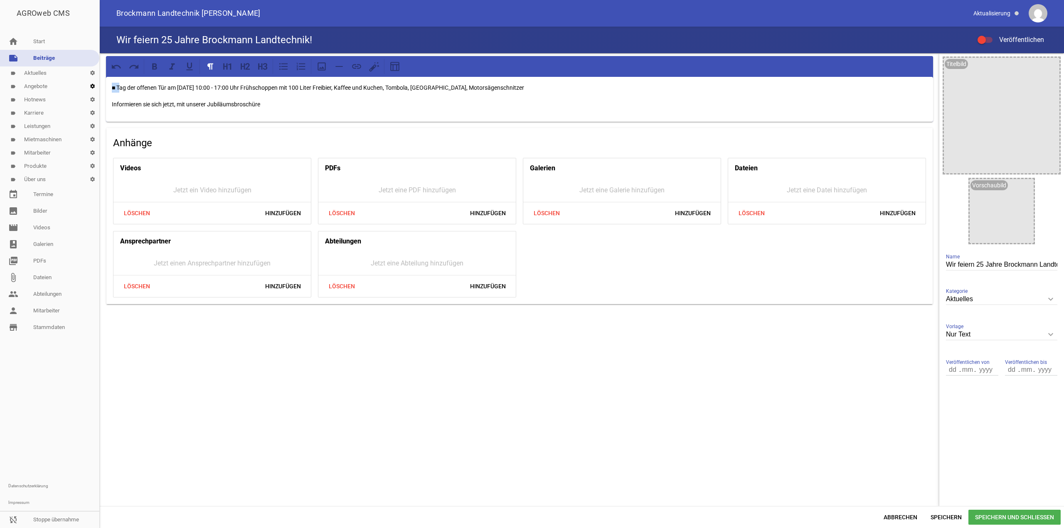
drag, startPoint x: 119, startPoint y: 86, endPoint x: 87, endPoint y: 88, distance: 32.0
click at [87, 87] on div "AGROweb CMS home Start note Beiträge label Aktuelles settings label Angebote se…" at bounding box center [532, 264] width 1064 height 528
drag, startPoint x: 300, startPoint y: 87, endPoint x: 571, endPoint y: 79, distance: 271.9
click at [571, 79] on div "Wir feiern Tag der offenen Tür am [DATE] 10:00 - 17:00 Uhr Frühschoppen mit 100…" at bounding box center [519, 99] width 827 height 45
click at [989, 32] on div "Wir feiern 25 Jahre Brockmann Landtechnik! Veröffentlichen" at bounding box center [582, 40] width 964 height 27
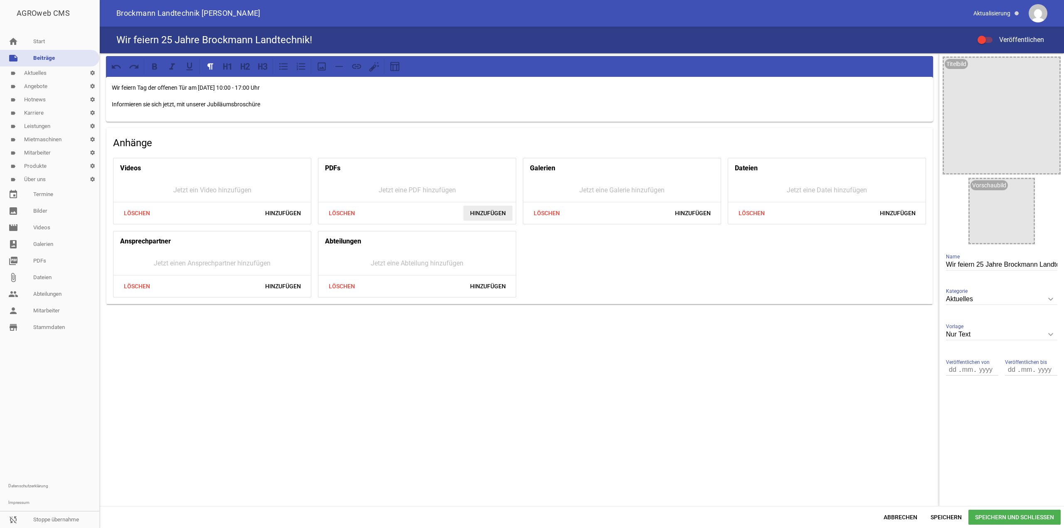
click at [481, 215] on span "Hinzufügen" at bounding box center [487, 213] width 49 height 15
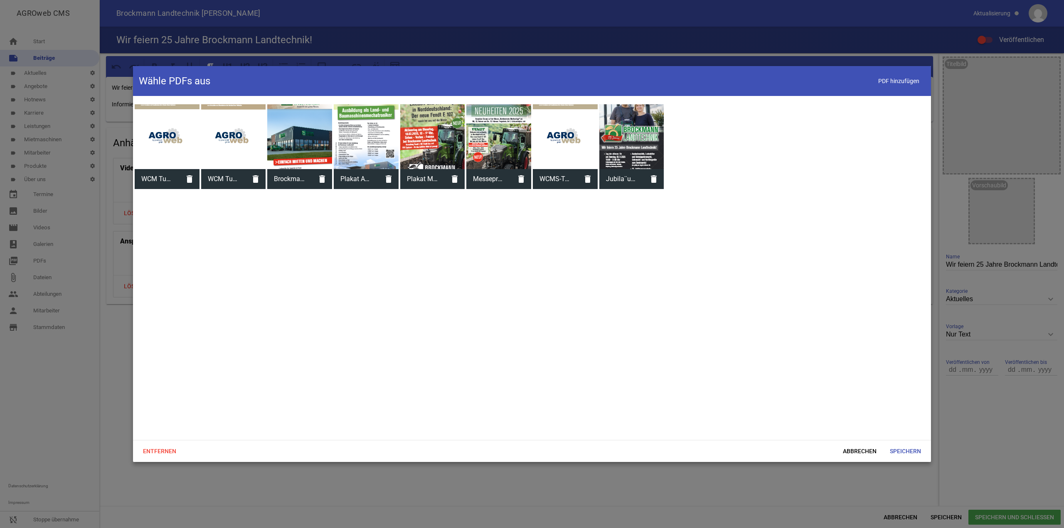
click at [621, 138] on div at bounding box center [631, 136] width 65 height 65
click at [907, 452] on span "Speichern" at bounding box center [905, 451] width 44 height 15
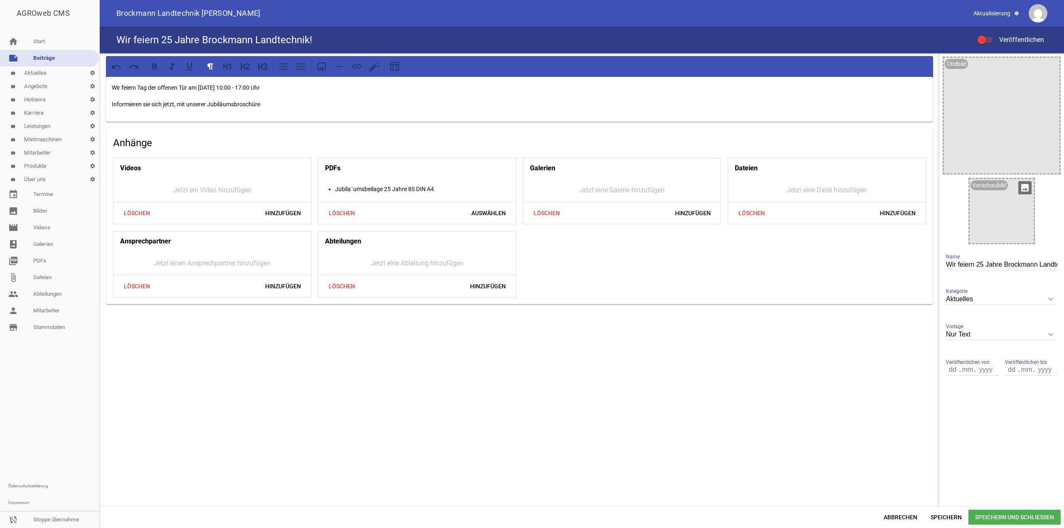
click at [1023, 183] on icon "image" at bounding box center [1024, 187] width 13 height 13
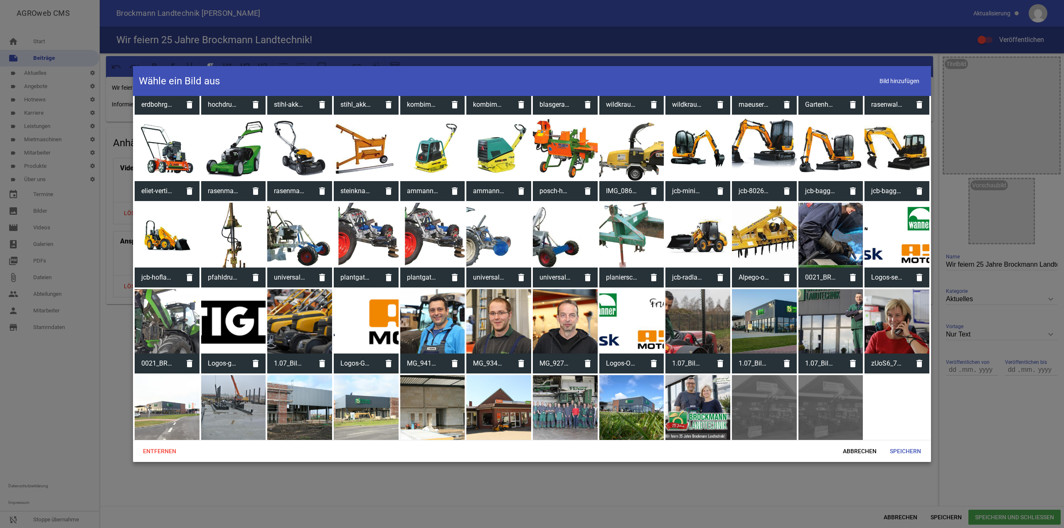
scroll to position [313, 0]
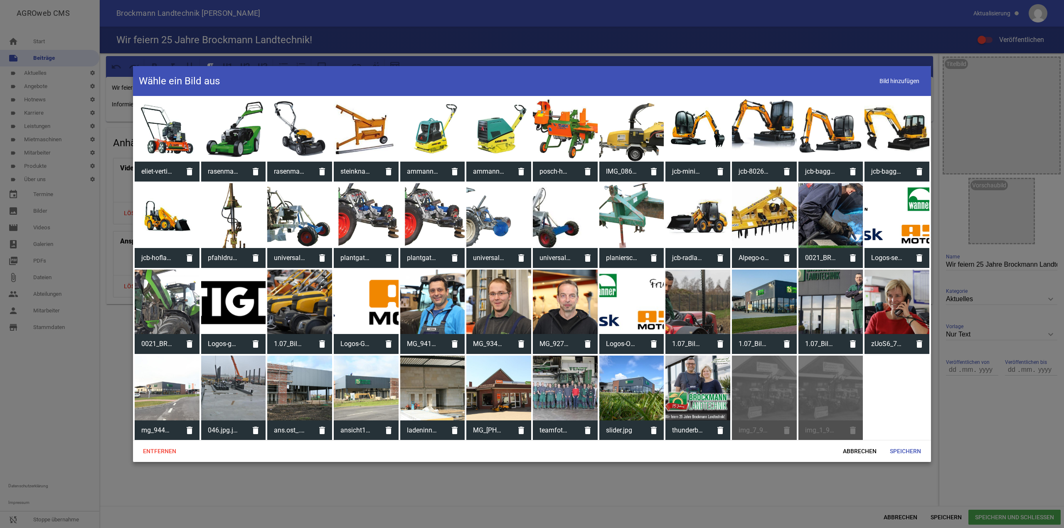
click at [704, 384] on div at bounding box center [697, 388] width 65 height 65
click at [907, 453] on span "Speichern" at bounding box center [905, 451] width 44 height 15
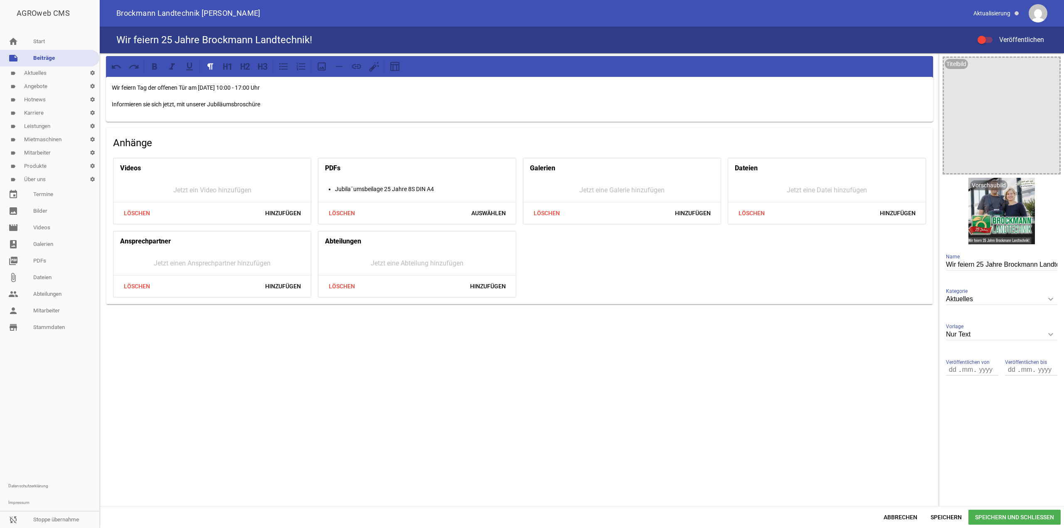
click at [989, 40] on div at bounding box center [984, 40] width 15 height 6
click at [989, 35] on input "Veröffentlichen" at bounding box center [989, 35] width 0 height 0
click at [976, 527] on div "Abbrechen Speichern Speichern und Schließen" at bounding box center [582, 517] width 964 height 22
click at [981, 519] on span "Speichern und Schließen" at bounding box center [1014, 517] width 92 height 15
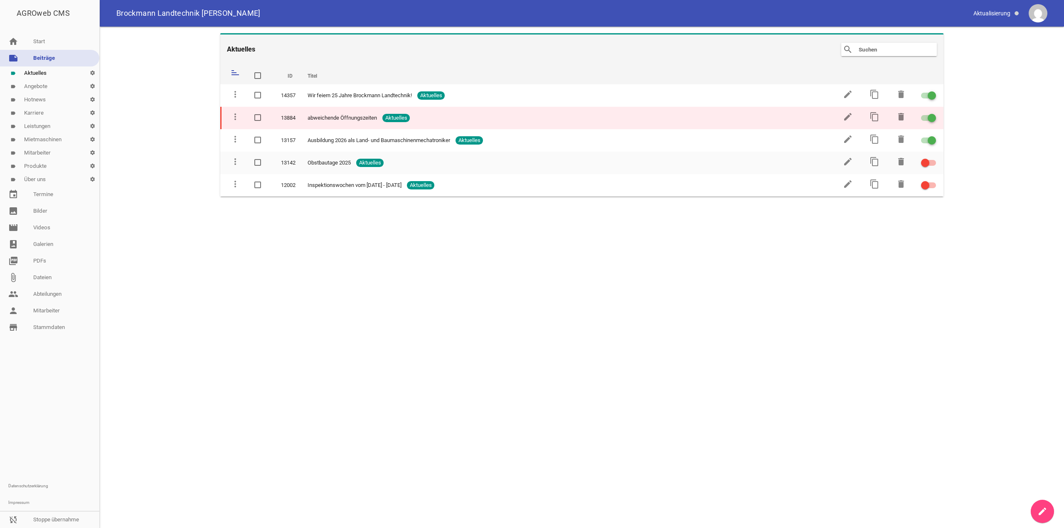
drag, startPoint x: 470, startPoint y: 92, endPoint x: 468, endPoint y: 108, distance: 16.0
click at [468, 108] on tbody "more_vert 14357 Wir feiern 25 Jahre Brockmann Landtechnik! Aktuelles edit conte…" at bounding box center [581, 140] width 723 height 112
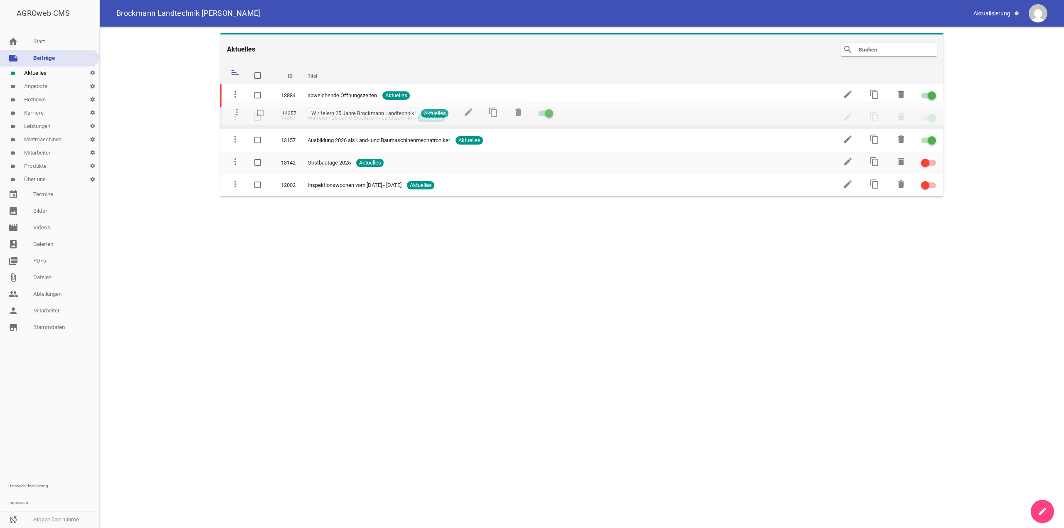
drag, startPoint x: 234, startPoint y: 95, endPoint x: 236, endPoint y: 113, distance: 17.9
click at [61, 514] on link "sync_disabled Stoppe übernahme" at bounding box center [49, 519] width 99 height 17
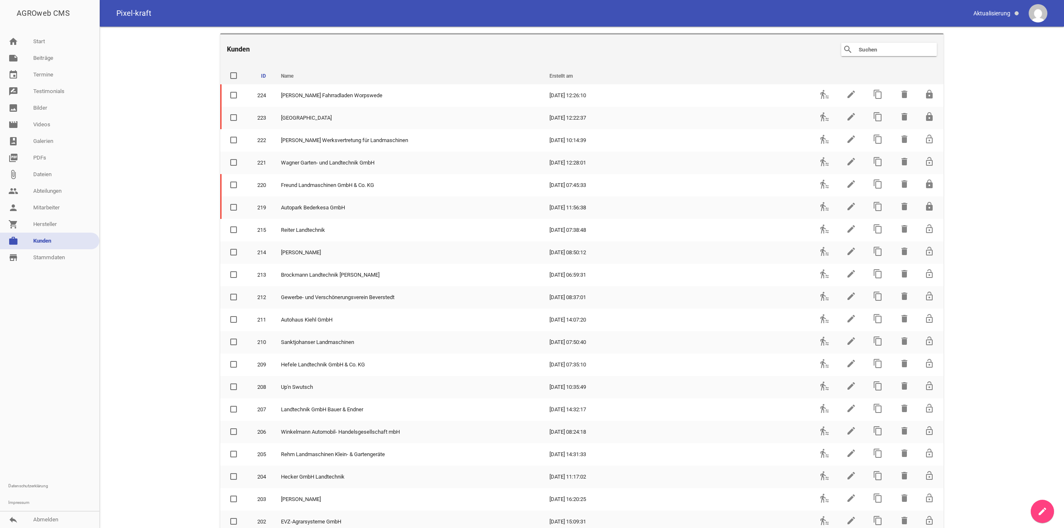
click at [892, 50] on input "text" at bounding box center [891, 49] width 66 height 10
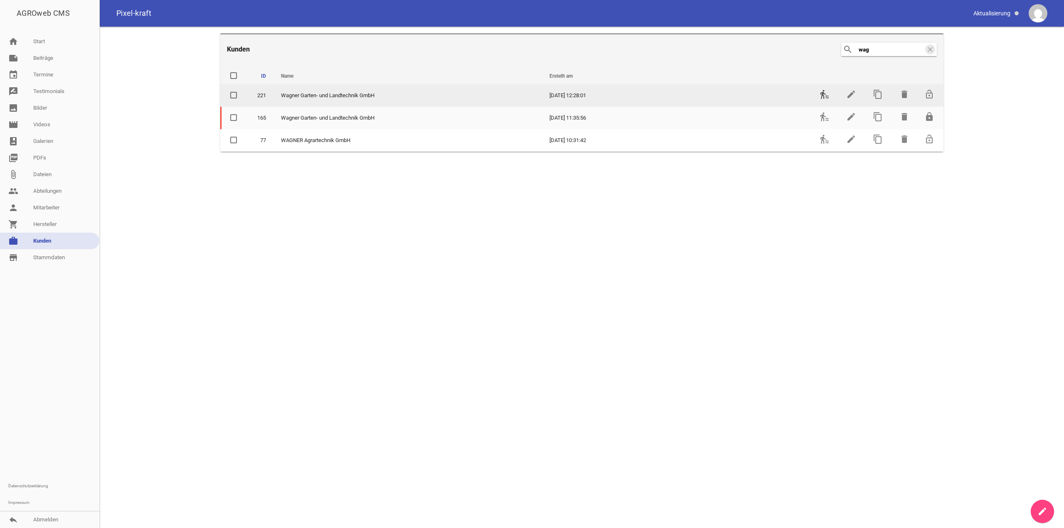
type input "wag"
click at [823, 91] on icon "transfer_within_a_station" at bounding box center [824, 94] width 10 height 10
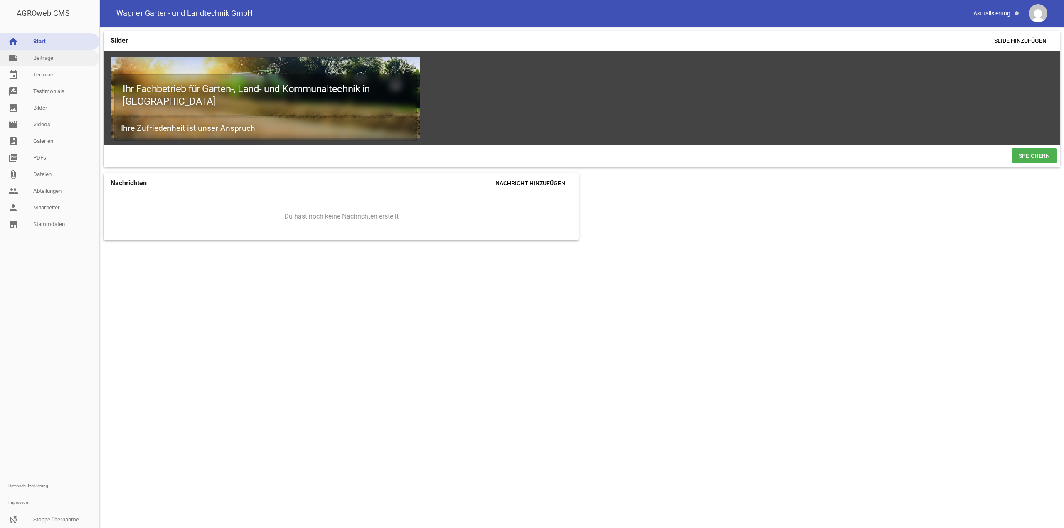
click at [33, 64] on link "note Beiträge" at bounding box center [49, 58] width 99 height 17
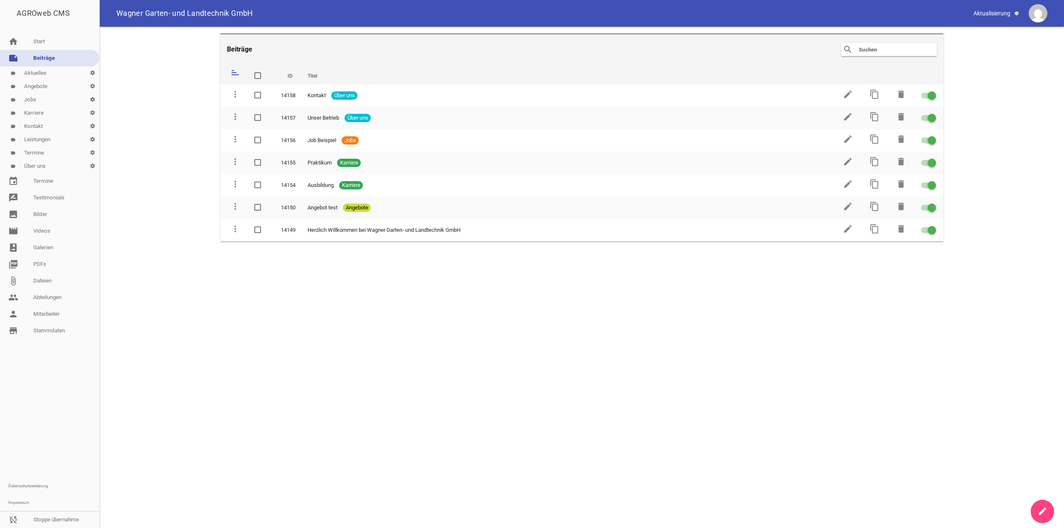
click at [34, 169] on link "label Über uns settings" at bounding box center [49, 166] width 99 height 13
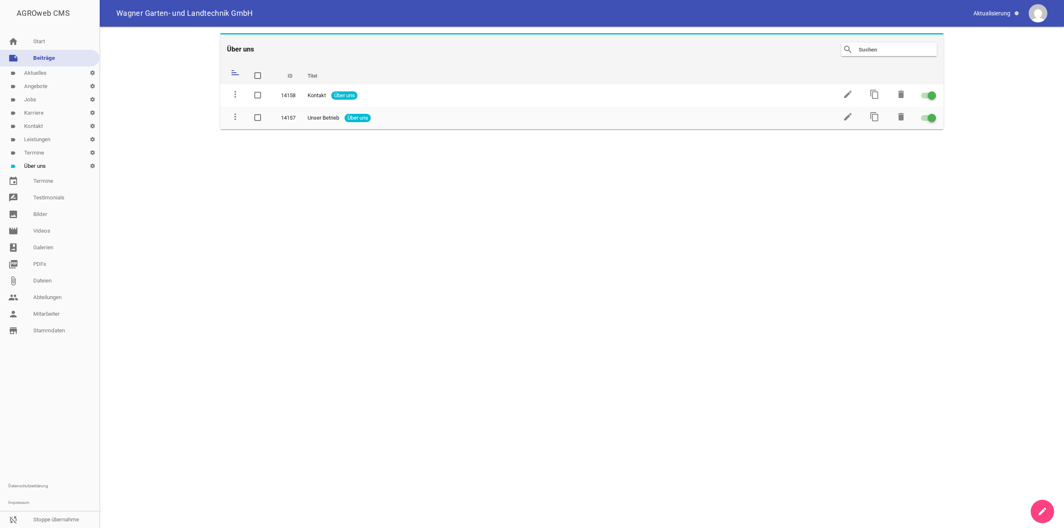
click at [39, 156] on link "label Termine settings" at bounding box center [49, 152] width 99 height 13
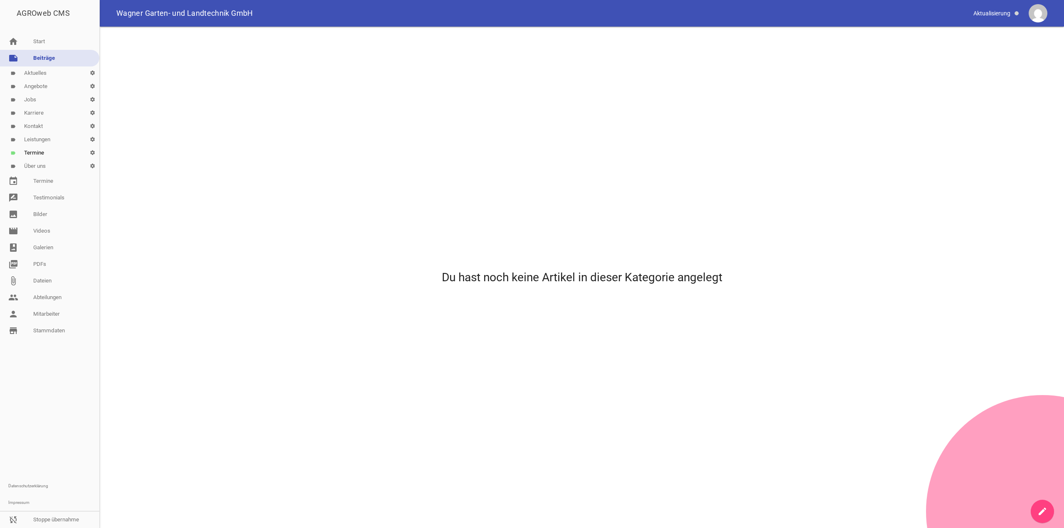
click at [39, 131] on link "label Kontakt settings" at bounding box center [49, 126] width 99 height 13
click at [49, 251] on link "photo_album Galerien" at bounding box center [49, 247] width 99 height 17
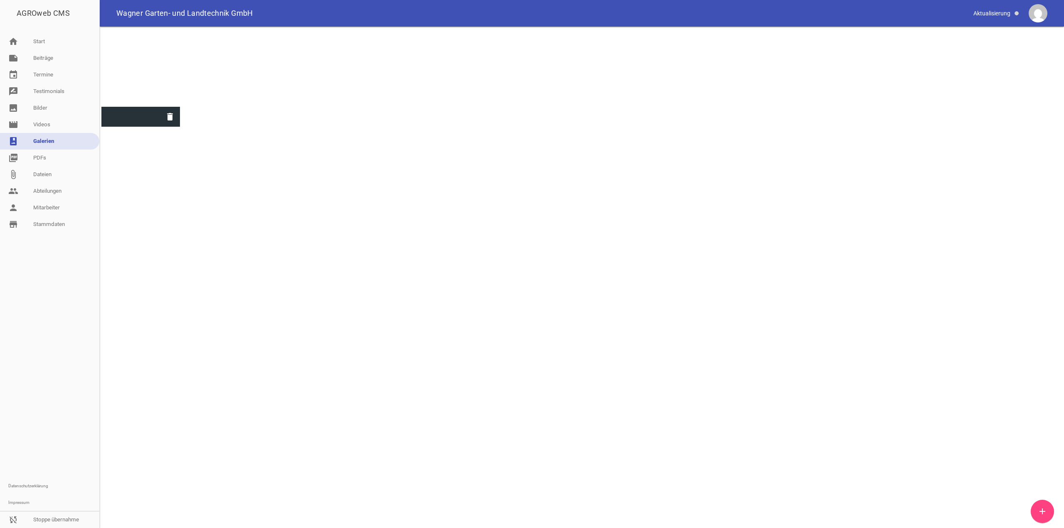
click at [150, 49] on div at bounding box center [140, 67] width 79 height 79
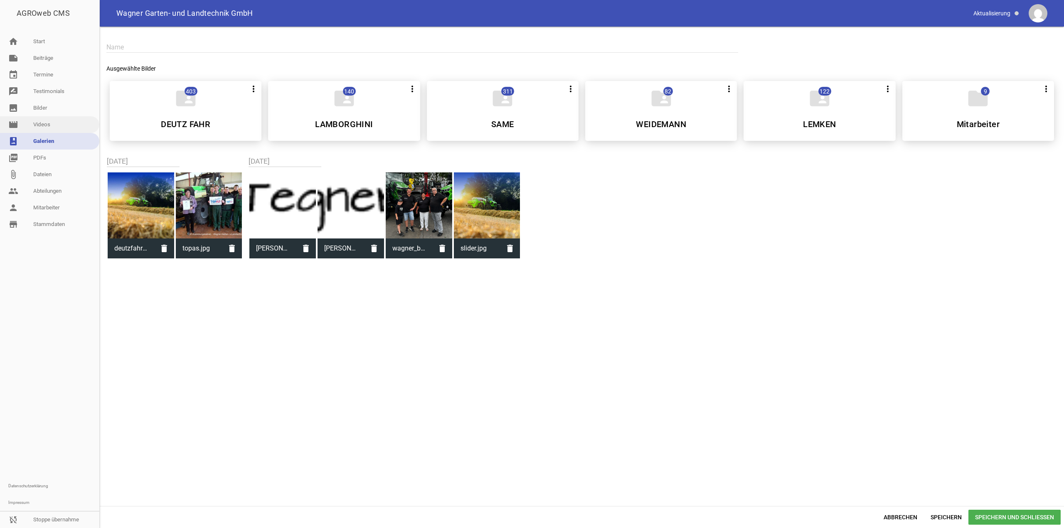
click at [30, 126] on link "movie Videos" at bounding box center [49, 124] width 99 height 17
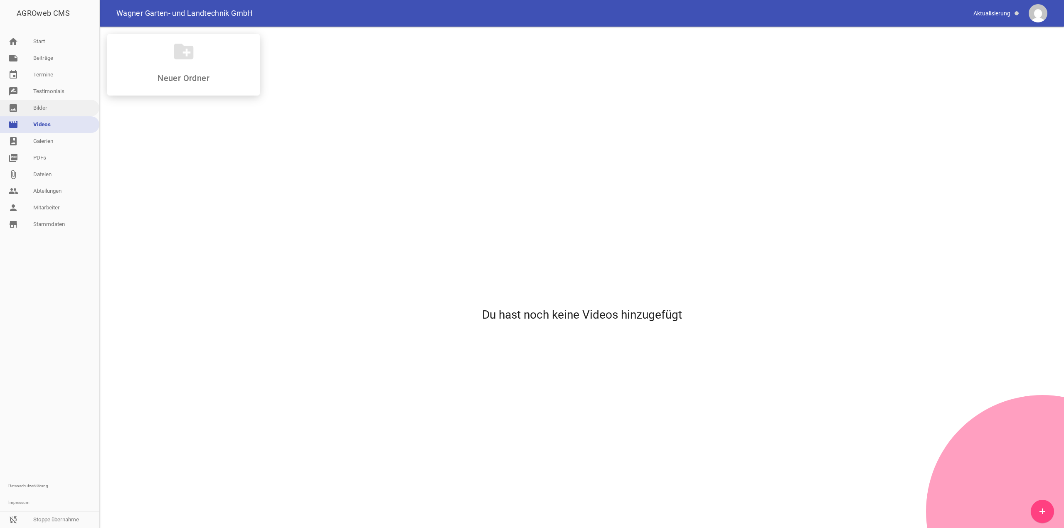
click at [48, 102] on link "image Bilder" at bounding box center [49, 108] width 99 height 17
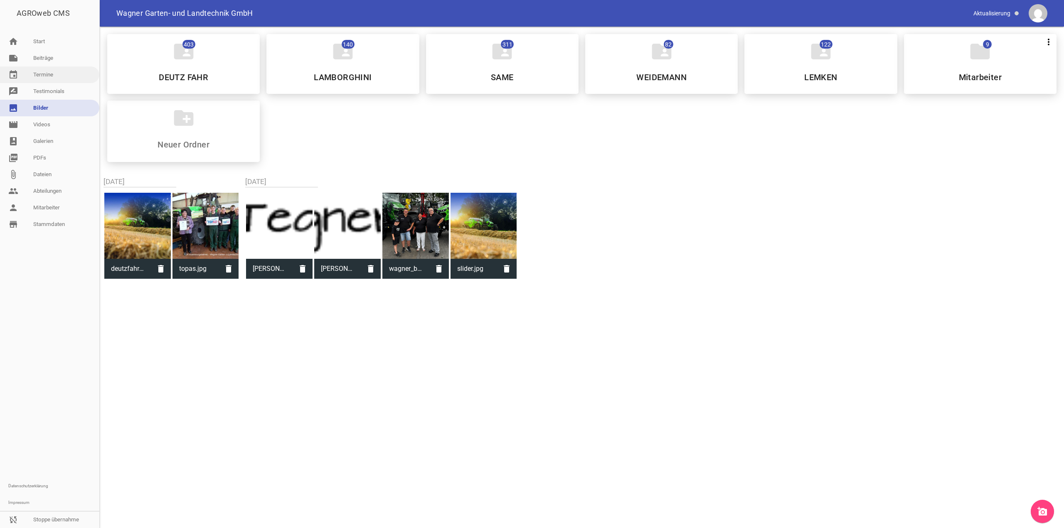
click at [55, 80] on link "event Termine" at bounding box center [49, 74] width 99 height 17
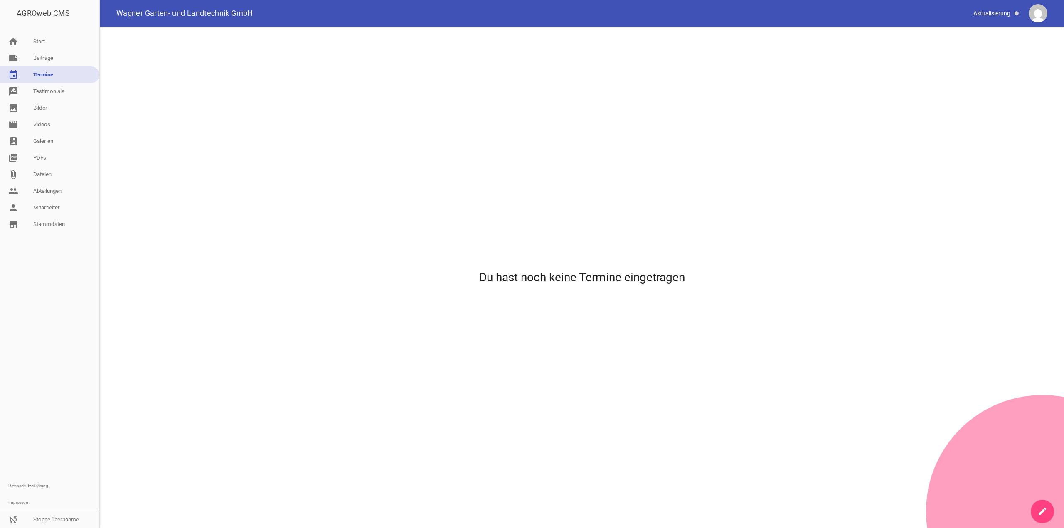
click at [53, 67] on link "event Termine" at bounding box center [49, 74] width 99 height 17
click at [53, 59] on link "note Beiträge" at bounding box center [49, 58] width 99 height 17
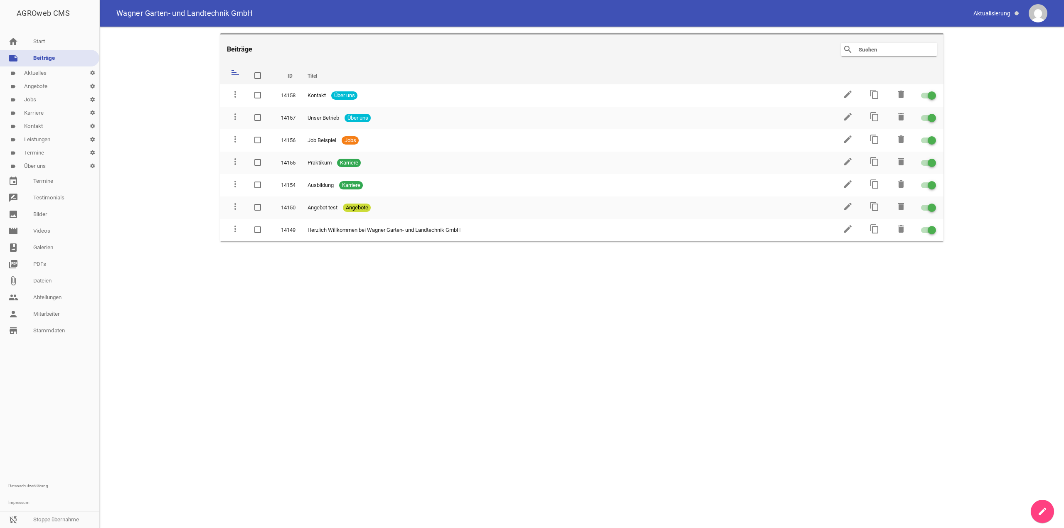
click at [41, 74] on link "label Aktuelles settings" at bounding box center [49, 72] width 99 height 13
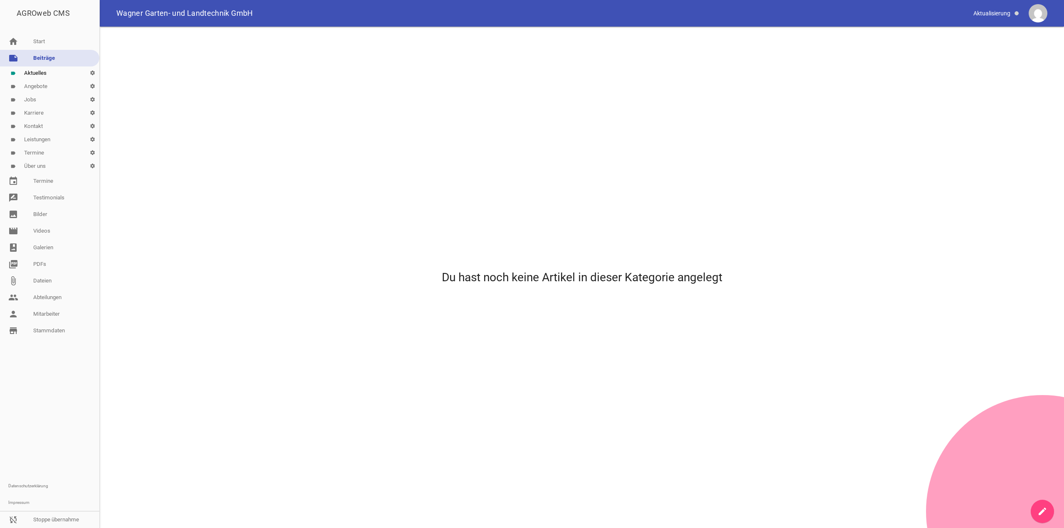
click at [39, 88] on link "label Angebote settings" at bounding box center [49, 86] width 99 height 13
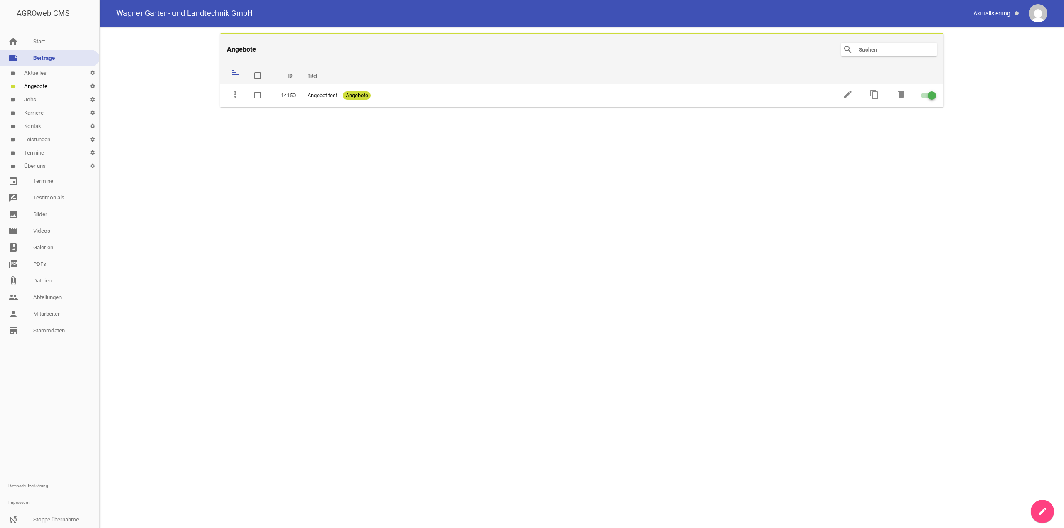
click at [39, 96] on link "label Jobs settings" at bounding box center [49, 99] width 99 height 13
click at [40, 115] on link "label Karriere settings" at bounding box center [49, 112] width 99 height 13
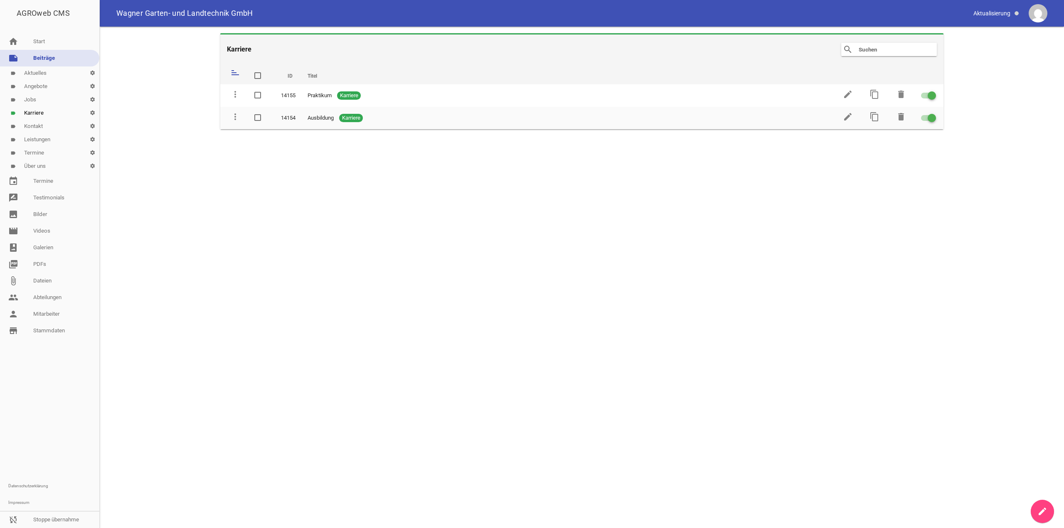
click at [44, 125] on link "label Kontakt settings" at bounding box center [49, 126] width 99 height 13
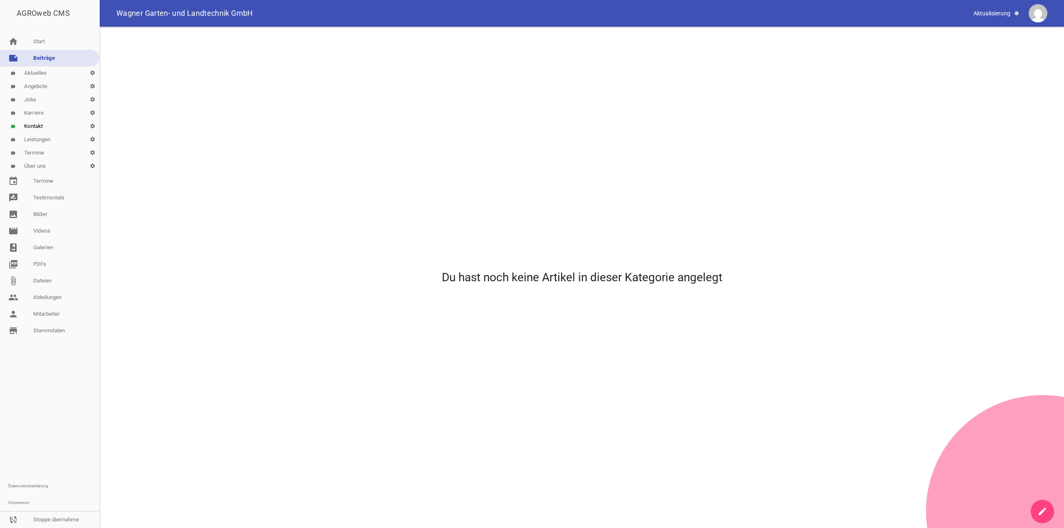
drag, startPoint x: 47, startPoint y: 141, endPoint x: 65, endPoint y: 126, distance: 23.9
click at [47, 141] on link "label Leistungen settings" at bounding box center [49, 139] width 99 height 13
click at [73, 316] on link "person Mitarbeiter" at bounding box center [49, 314] width 99 height 17
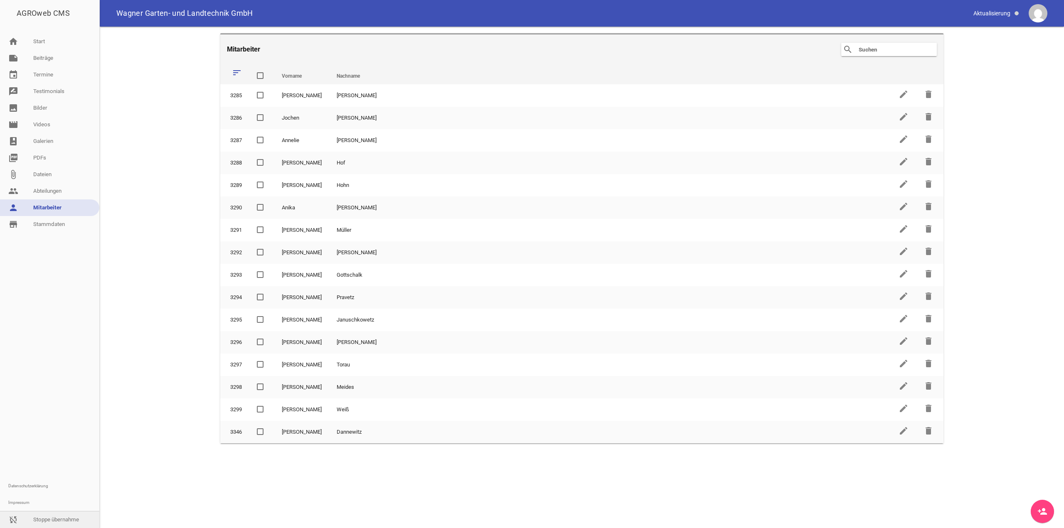
click at [56, 513] on link "sync_disabled Stoppe übernahme" at bounding box center [49, 519] width 99 height 17
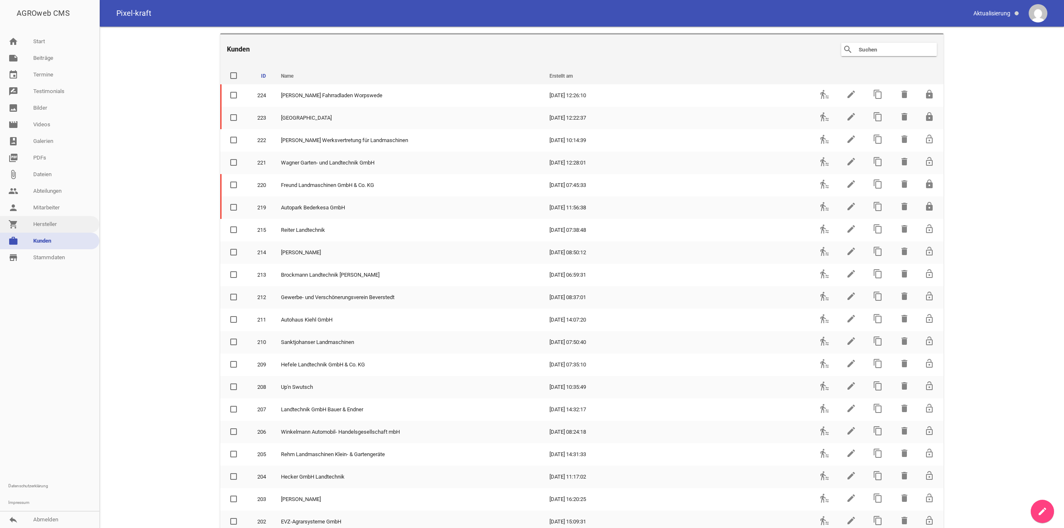
click at [57, 222] on link "shopping_cart Hersteller" at bounding box center [49, 224] width 99 height 17
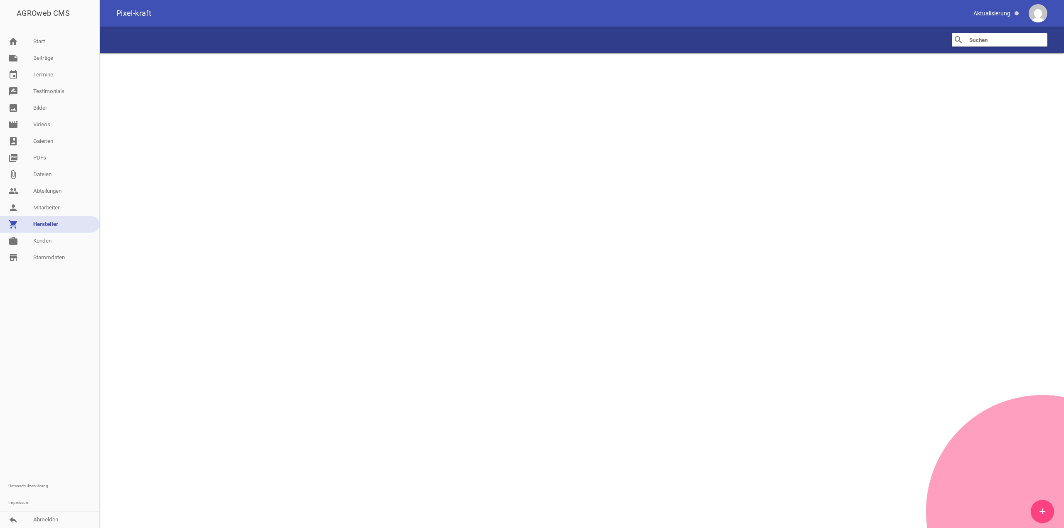
click at [975, 42] on input "text" at bounding box center [1001, 40] width 66 height 10
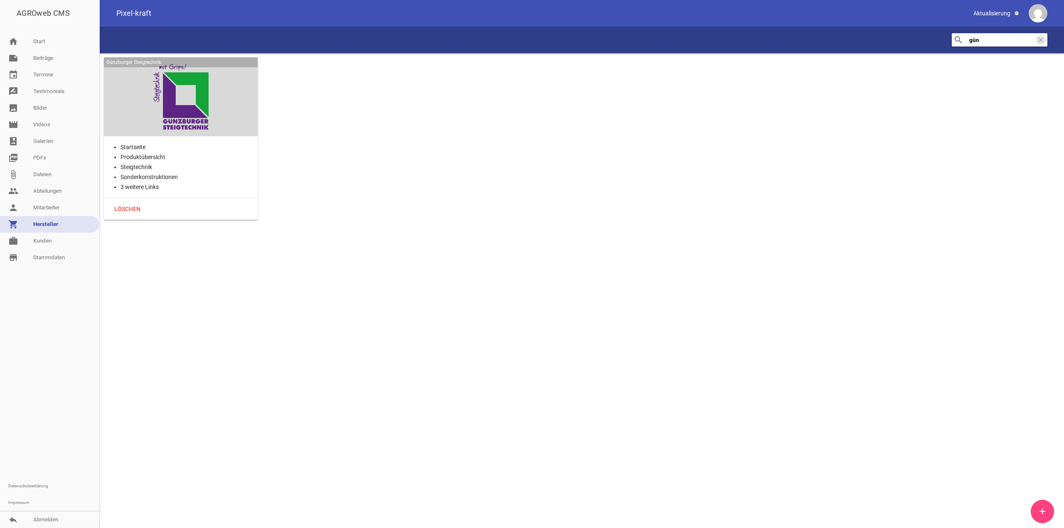
type input "gün"
click at [172, 128] on div at bounding box center [181, 97] width 140 height 66
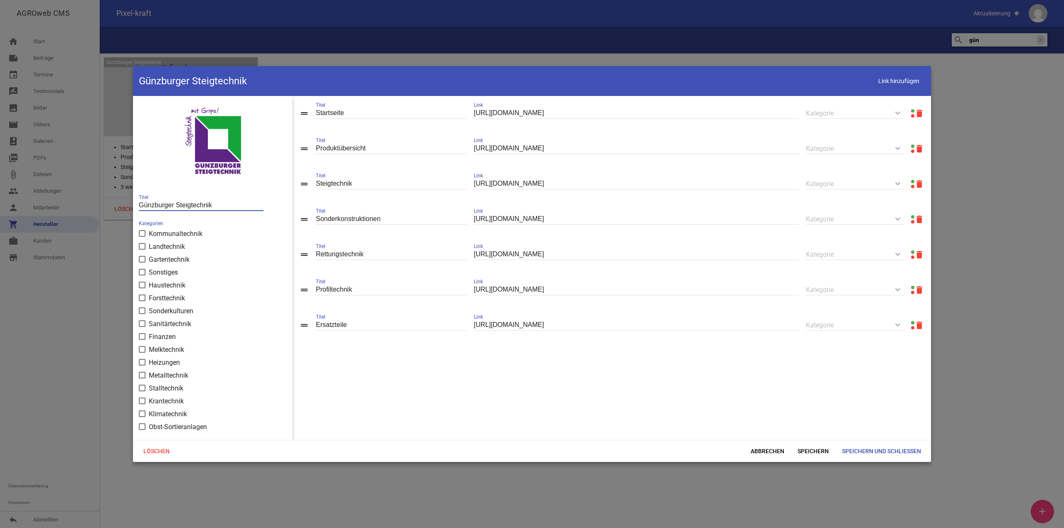
drag, startPoint x: 219, startPoint y: 209, endPoint x: 129, endPoint y: 203, distance: 90.8
click at [129, 203] on div "AGROweb CMS home Start note Beiträge label Aktuelles settings label Angebote se…" at bounding box center [532, 264] width 1064 height 528
click at [209, 202] on input "Munk" at bounding box center [201, 205] width 125 height 11
type input "Munk Group"
click at [280, 108] on icon "image" at bounding box center [283, 106] width 10 height 10
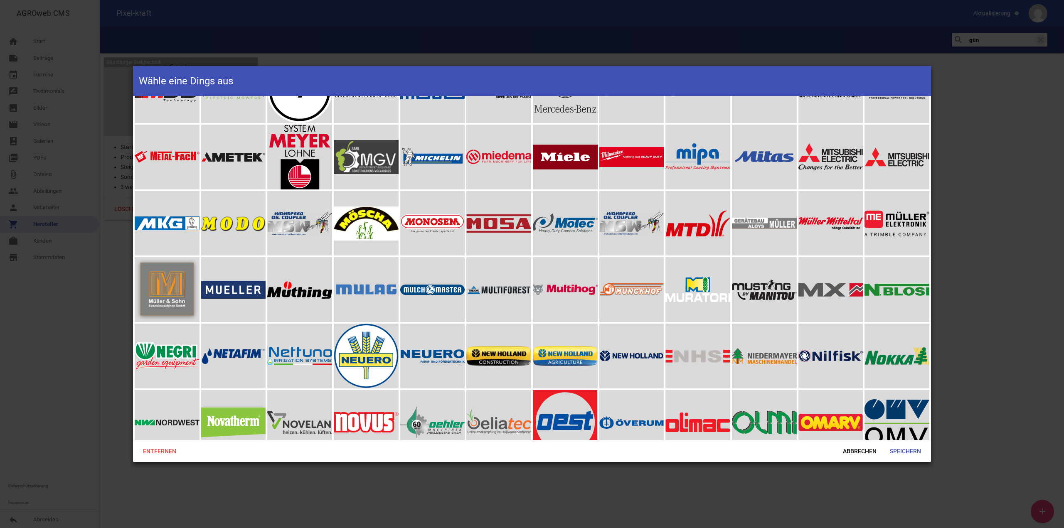
scroll to position [2867, 0]
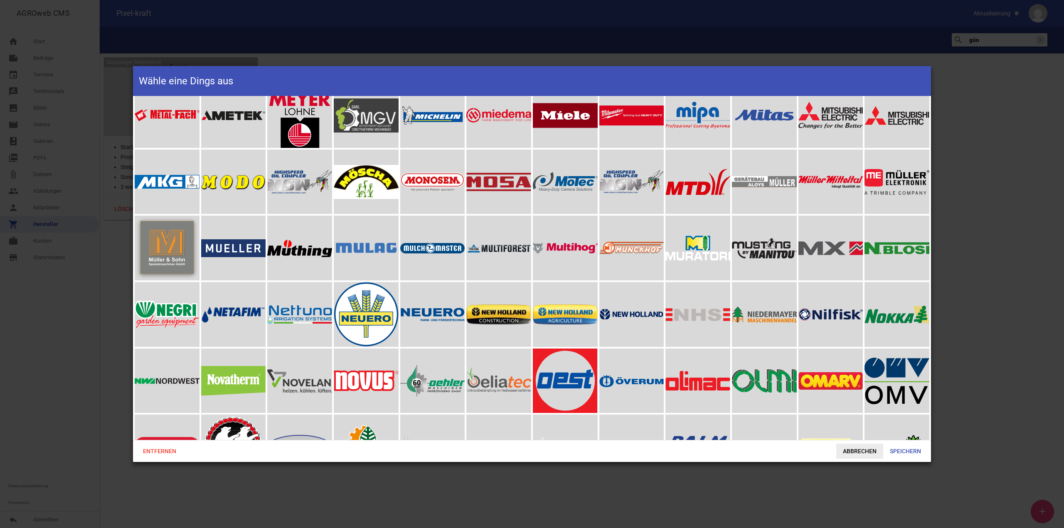
click at [861, 447] on span "Abbrechen" at bounding box center [859, 451] width 47 height 15
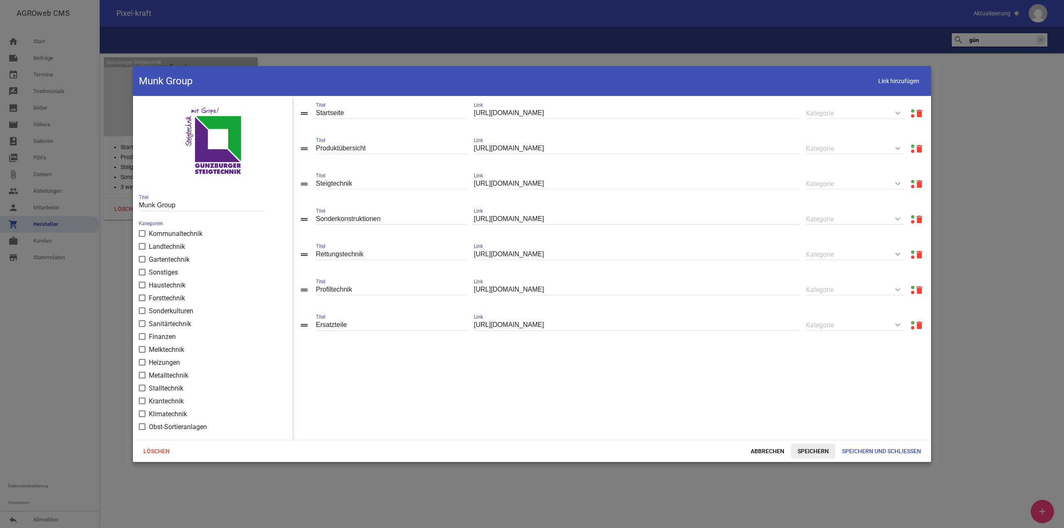
click at [810, 453] on span "Speichern" at bounding box center [813, 451] width 44 height 15
